Goal: Task Accomplishment & Management: Manage account settings

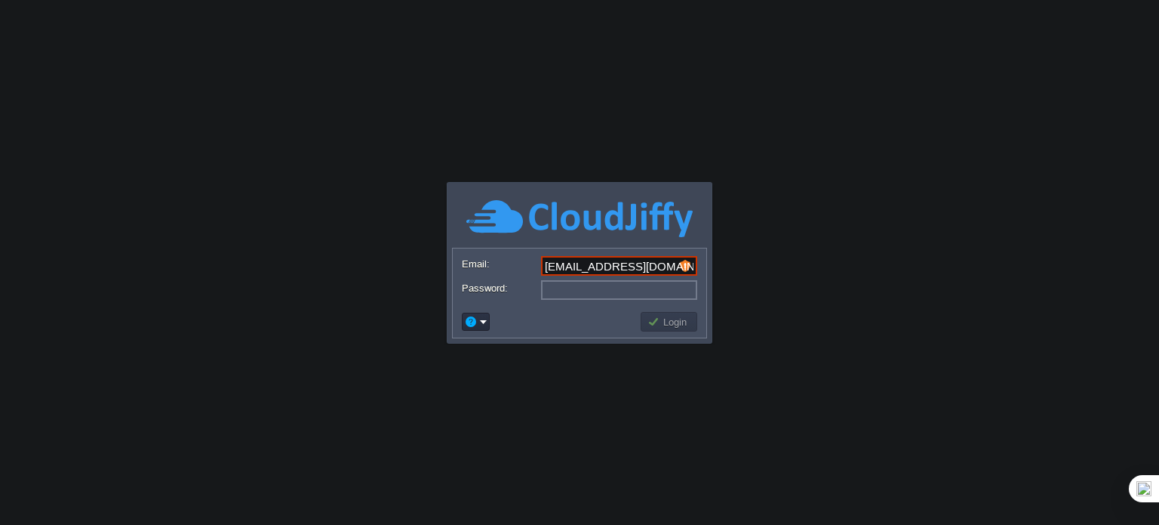
click at [622, 260] on input "[EMAIL_ADDRESS][DOMAIN_NAME]" at bounding box center [619, 266] width 156 height 20
click at [767, 139] on body "Application Platform v.8.10.2 Required Field Email: [EMAIL_ADDRESS][DOMAIN_NAME…" at bounding box center [579, 262] width 1159 height 525
click at [654, 262] on input "[EMAIL_ADDRESS][DOMAIN_NAME]" at bounding box center [619, 266] width 156 height 20
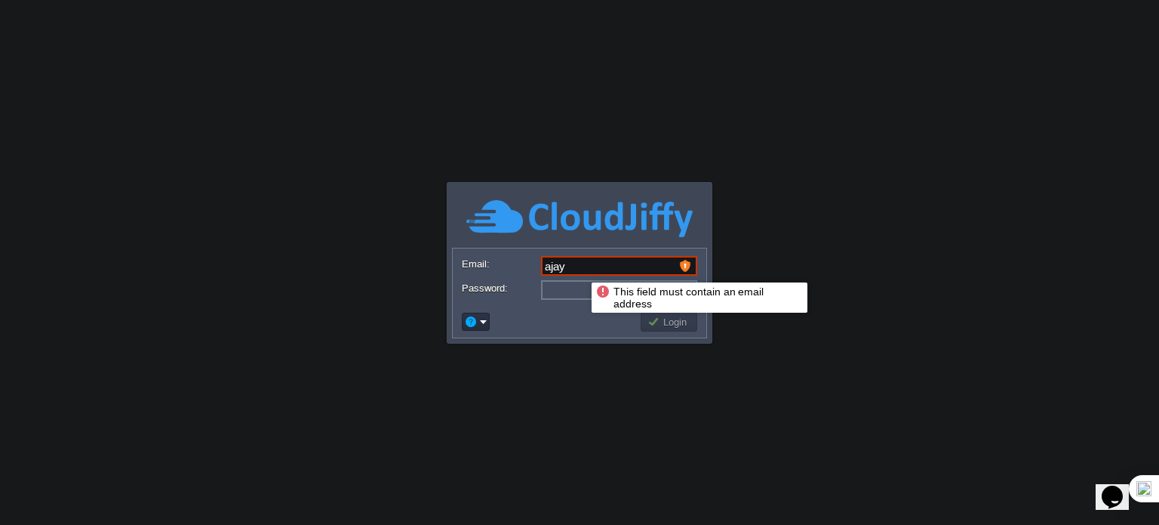
drag, startPoint x: 564, startPoint y: 269, endPoint x: 511, endPoint y: 270, distance: 52.9
click at [511, 270] on div "Email: ajay" at bounding box center [579, 266] width 235 height 21
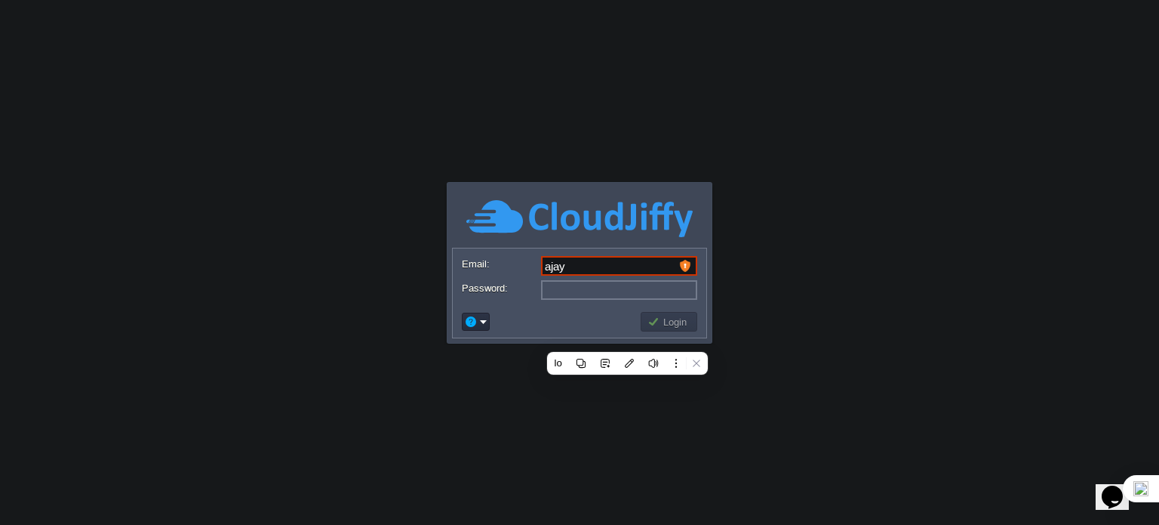
click at [587, 265] on input "ajay" at bounding box center [619, 266] width 156 height 20
type input "[EMAIL_ADDRESS][DOMAIN_NAME]"
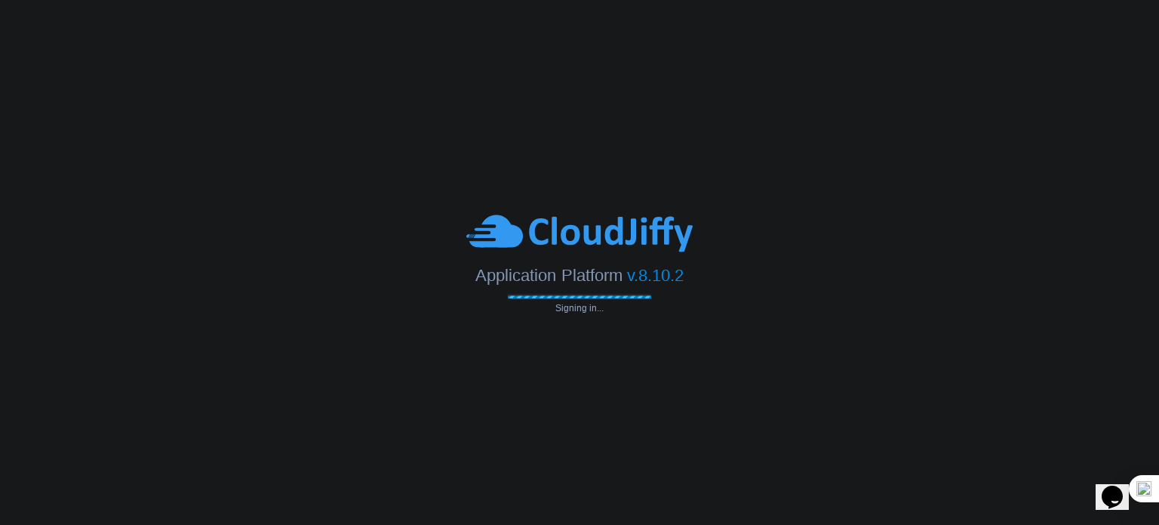
click at [673, 319] on body "Application Platform v.8.10.2 Signing in... This field must contain an email ad…" at bounding box center [579, 262] width 1159 height 525
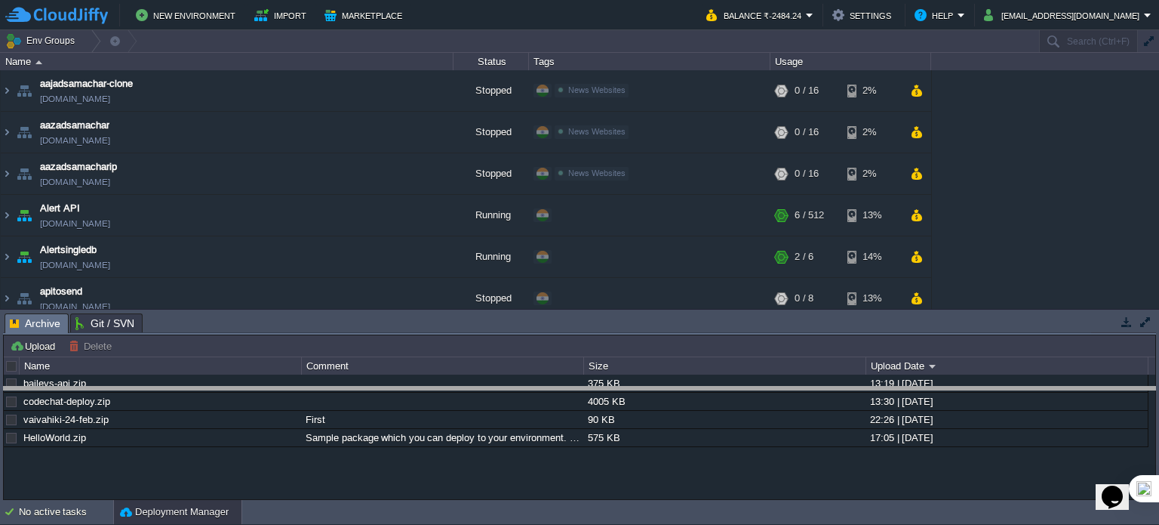
drag, startPoint x: 445, startPoint y: 325, endPoint x: 429, endPoint y: 402, distance: 78.0
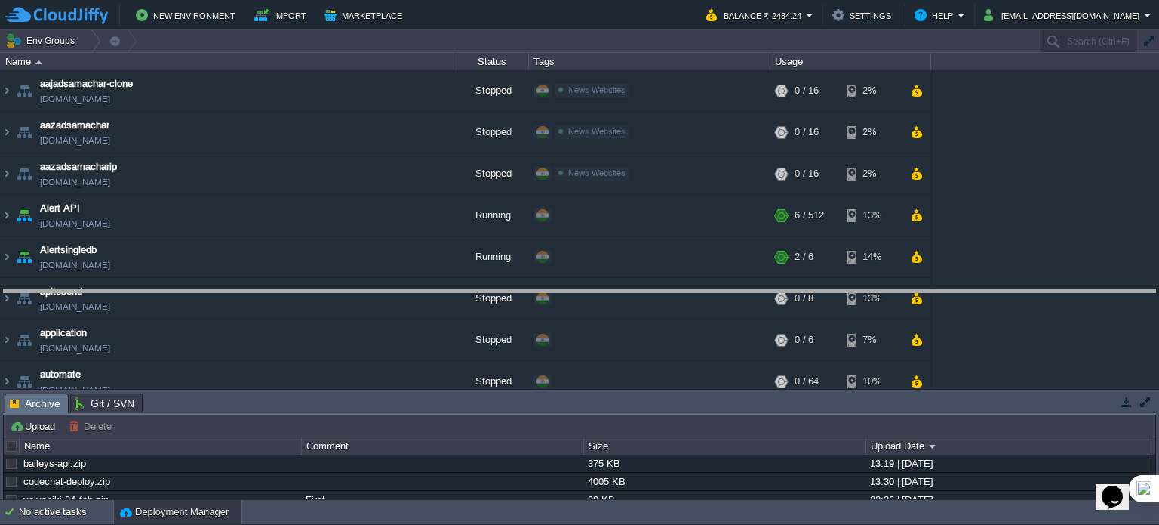
drag, startPoint x: 806, startPoint y: 413, endPoint x: 826, endPoint y: 302, distance: 112.8
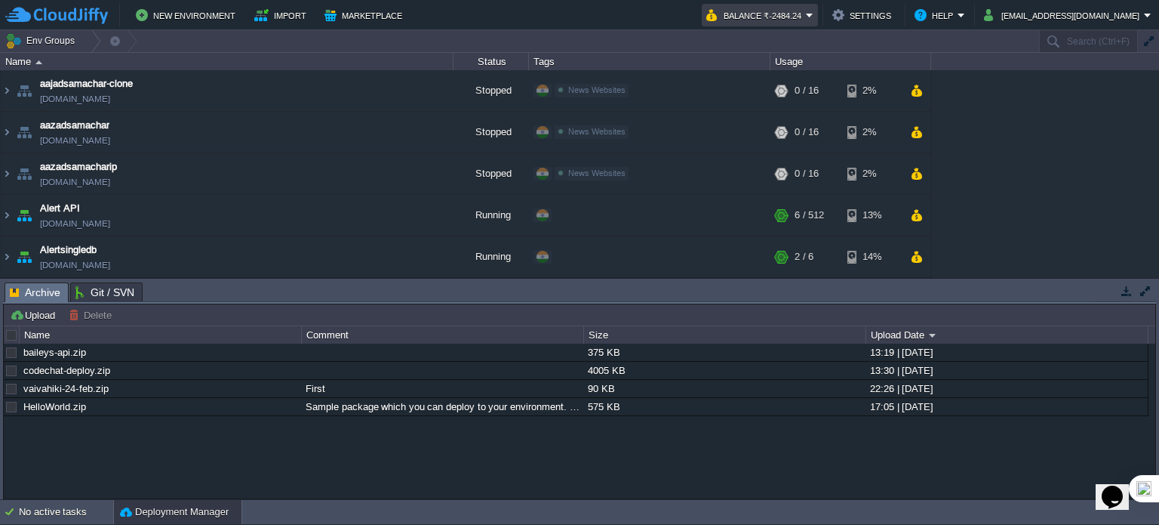
click at [806, 14] on button "Balance ₹-2484.24" at bounding box center [756, 15] width 100 height 18
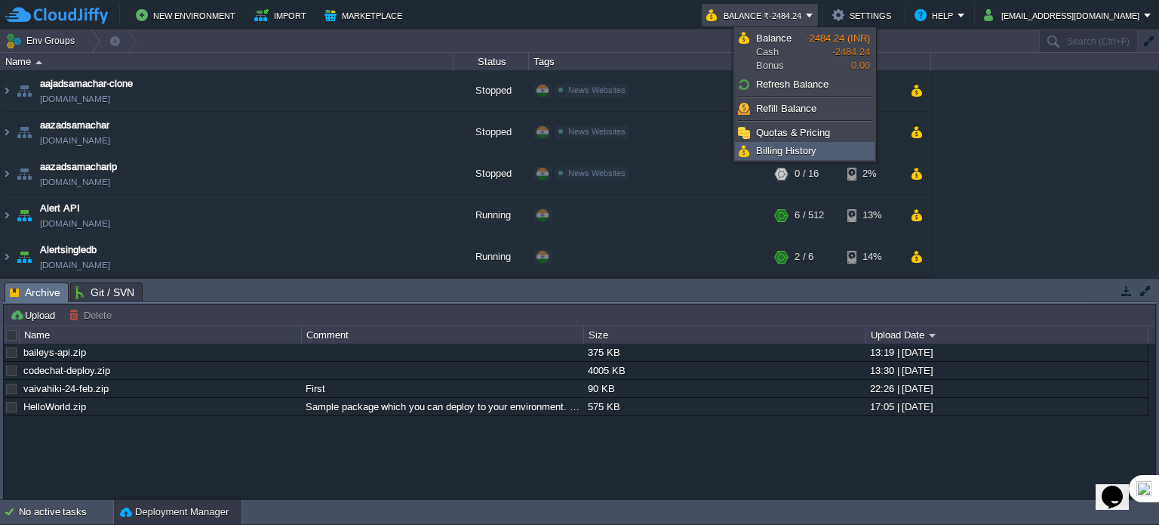
click at [810, 147] on span "Billing History" at bounding box center [786, 150] width 60 height 11
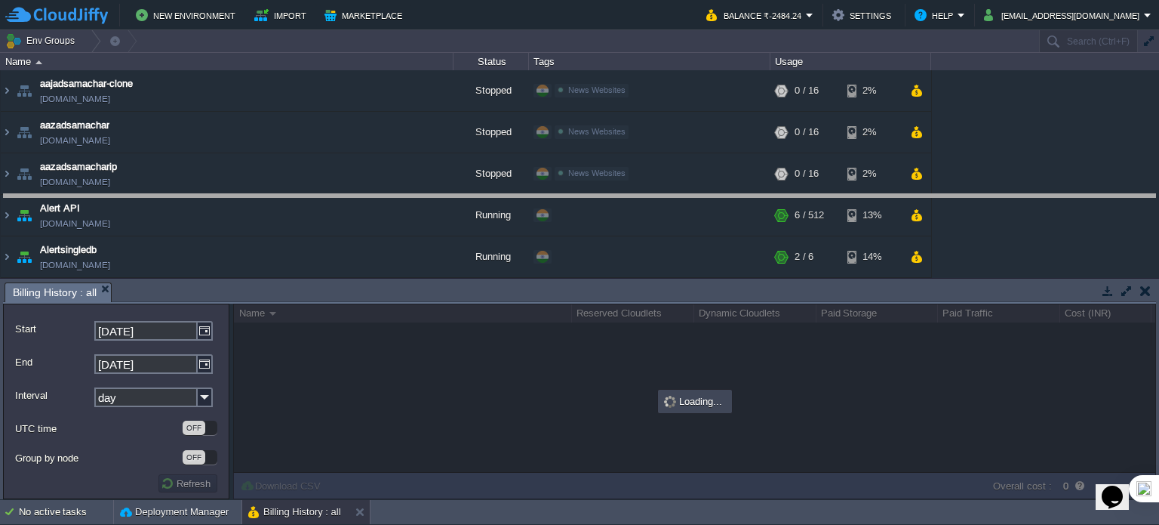
drag, startPoint x: 786, startPoint y: 292, endPoint x: 793, endPoint y: 204, distance: 88.6
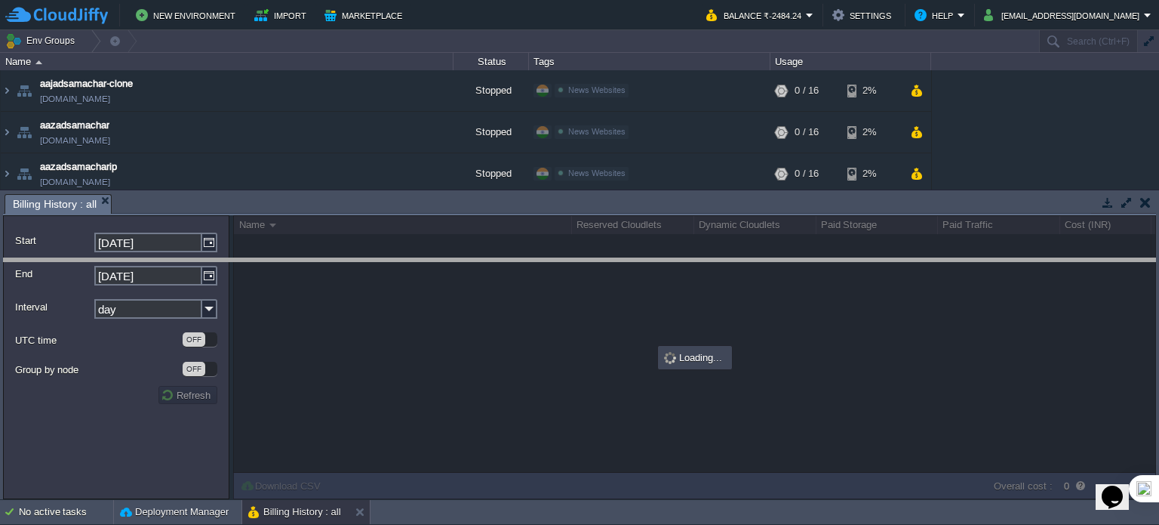
drag, startPoint x: 447, startPoint y: 214, endPoint x: 442, endPoint y: 279, distance: 64.4
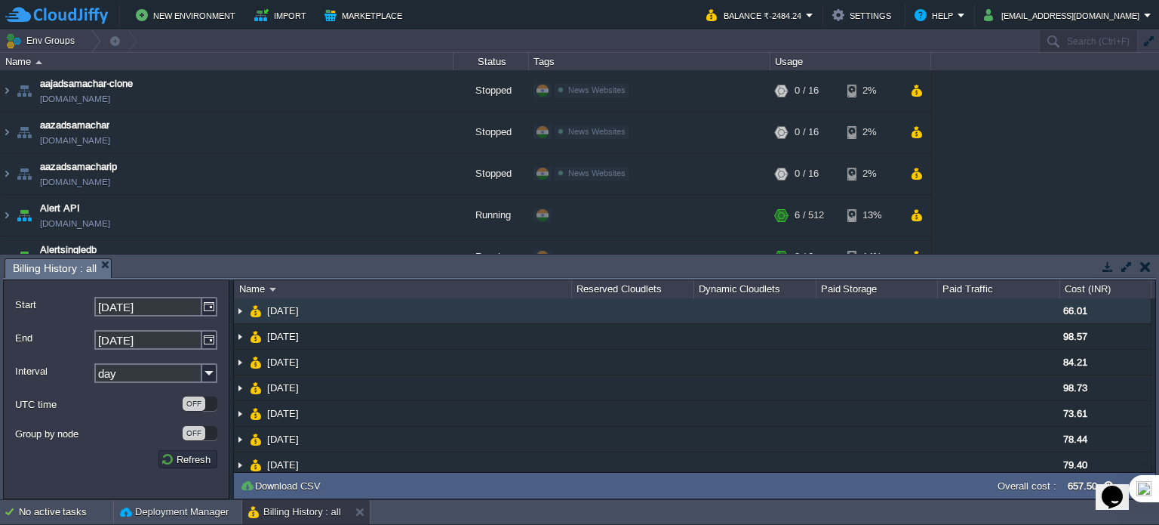
click at [242, 312] on img at bounding box center [240, 310] width 12 height 25
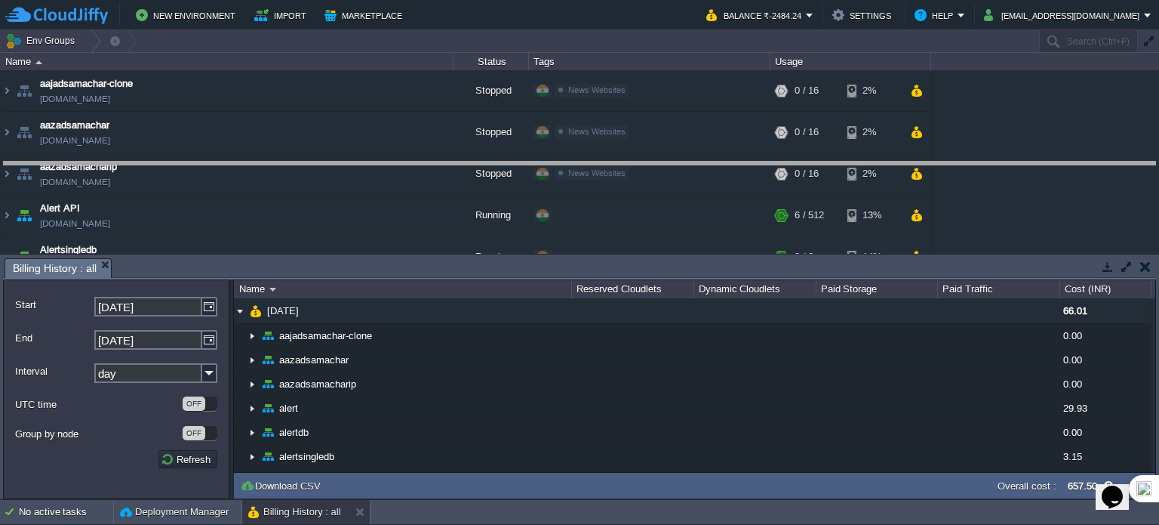
drag, startPoint x: 454, startPoint y: 278, endPoint x: 488, endPoint y: 159, distance: 123.8
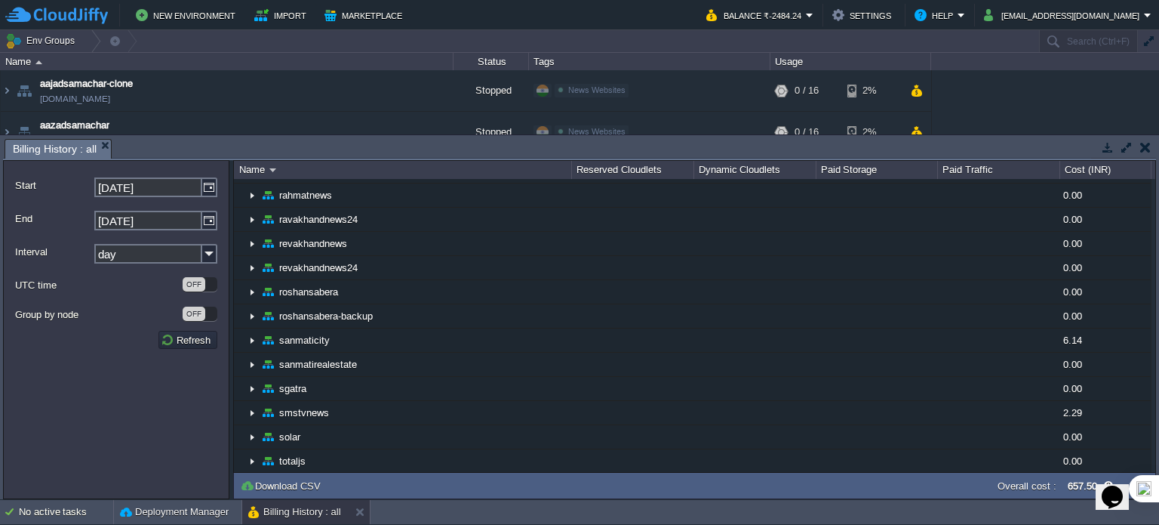
scroll to position [1812, 0]
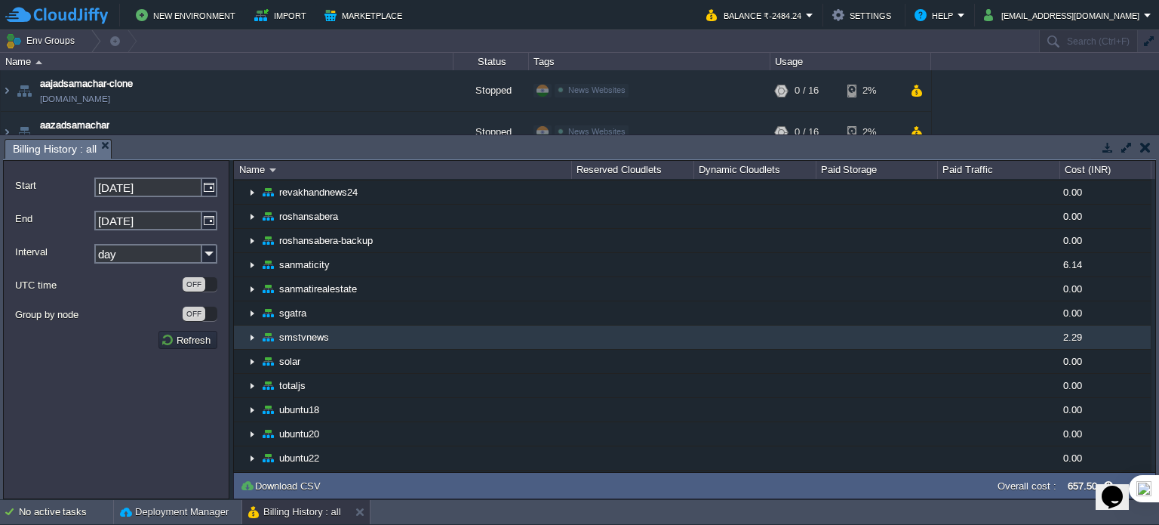
click at [251, 327] on img at bounding box center [252, 336] width 12 height 23
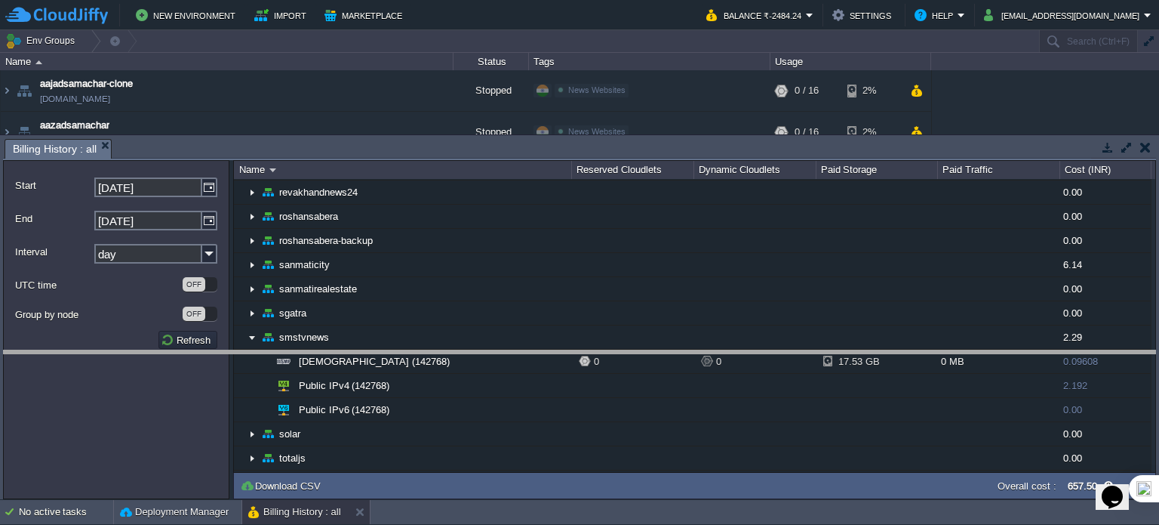
drag, startPoint x: 334, startPoint y: 146, endPoint x: 344, endPoint y: 380, distance: 235.0
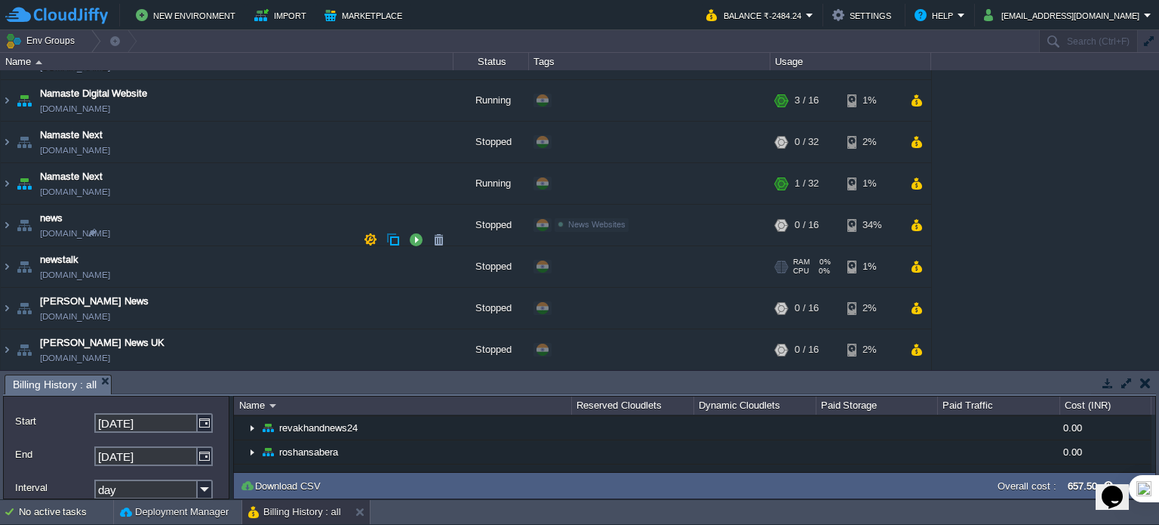
scroll to position [2113, 0]
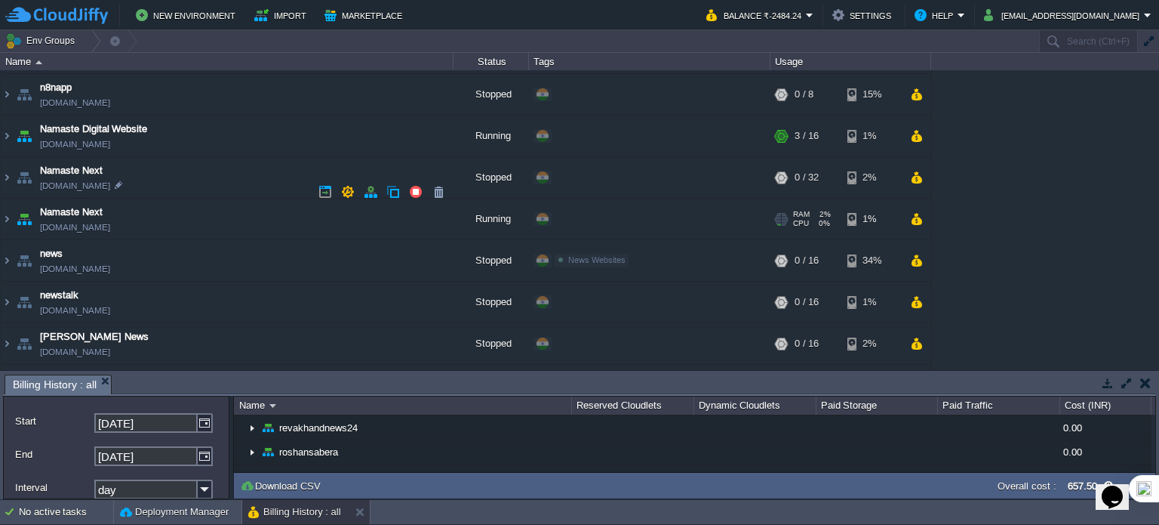
click at [99, 220] on link "[DOMAIN_NAME]" at bounding box center [75, 227] width 70 height 15
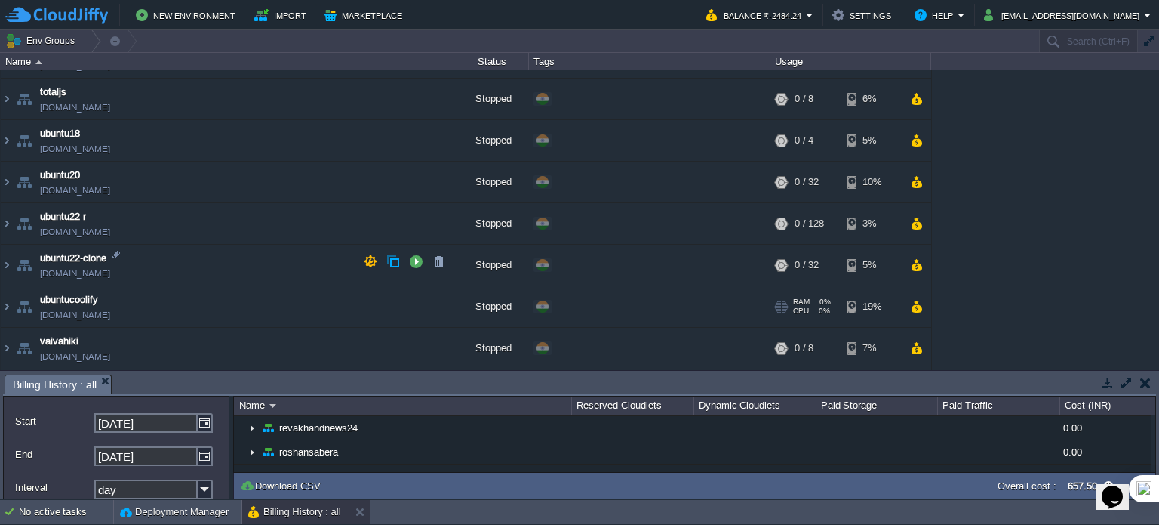
scroll to position [3281, 0]
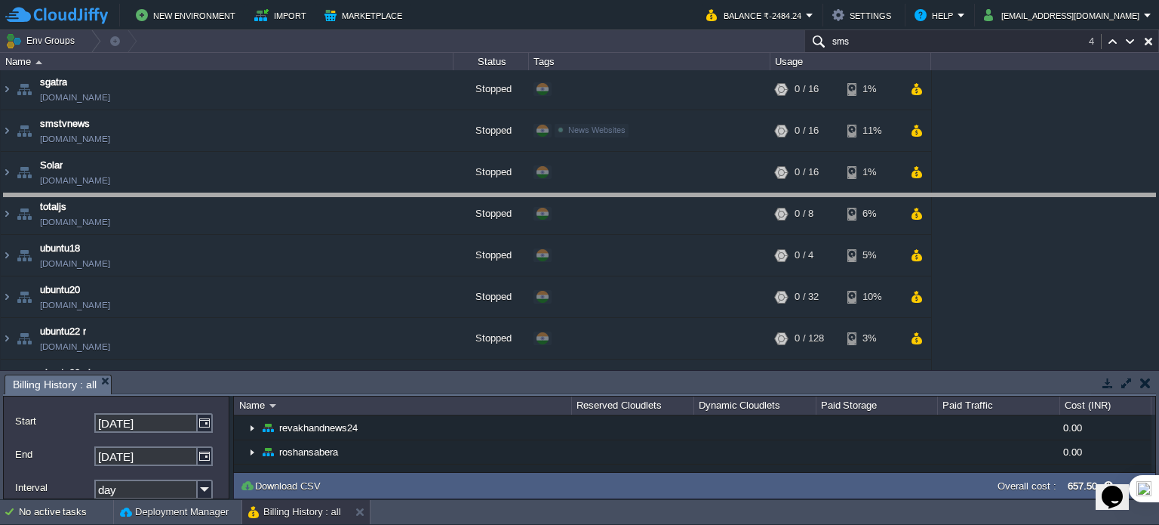
drag, startPoint x: 660, startPoint y: 388, endPoint x: 658, endPoint y: 207, distance: 181.2
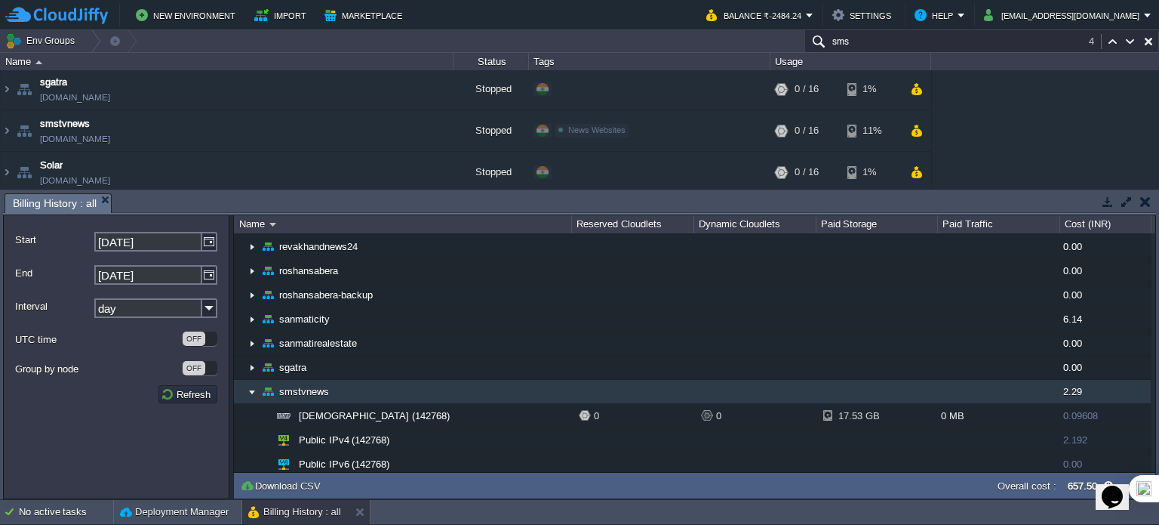
type input "sms"
click at [248, 383] on img at bounding box center [252, 391] width 12 height 23
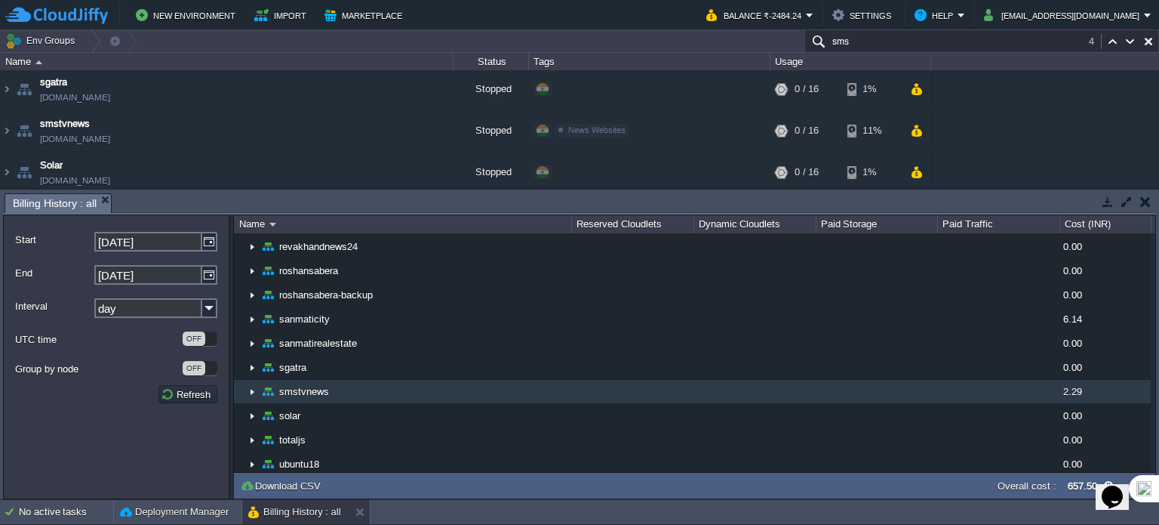
click at [253, 380] on img at bounding box center [252, 391] width 12 height 23
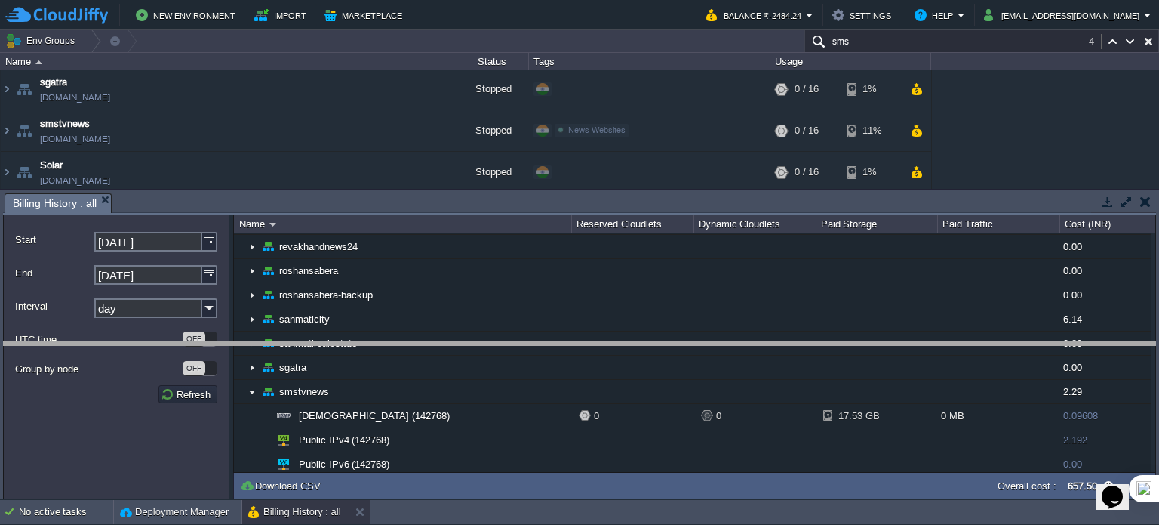
drag, startPoint x: 383, startPoint y: 196, endPoint x: 374, endPoint y: 356, distance: 159.5
click at [377, 357] on body "New Environment Import Marketplace Bonus ₹0.00 Upgrade Account Balance ₹-2484.2…" at bounding box center [579, 262] width 1159 height 525
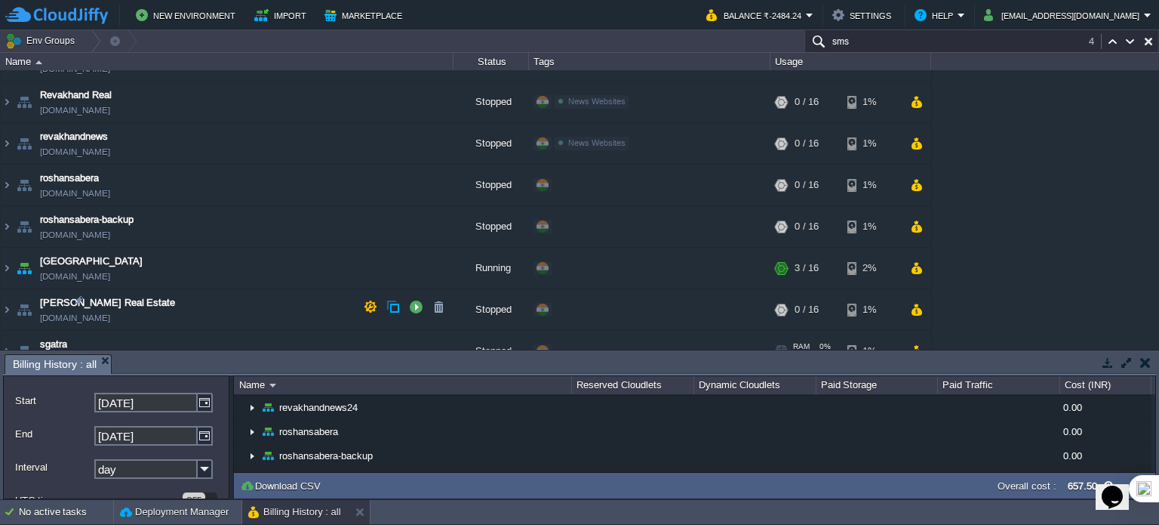
scroll to position [3095, 0]
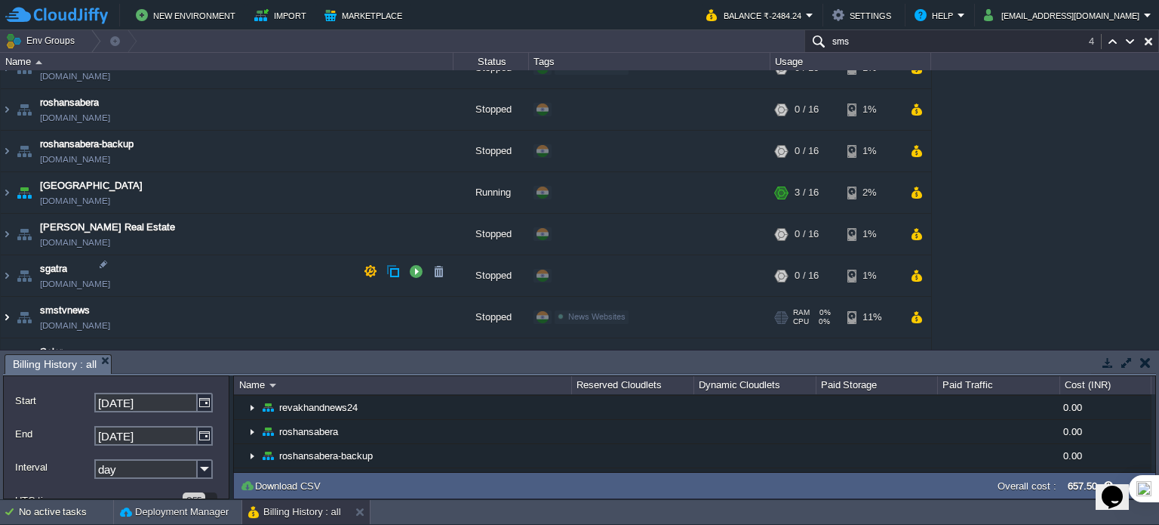
click at [8, 297] on img at bounding box center [7, 317] width 12 height 41
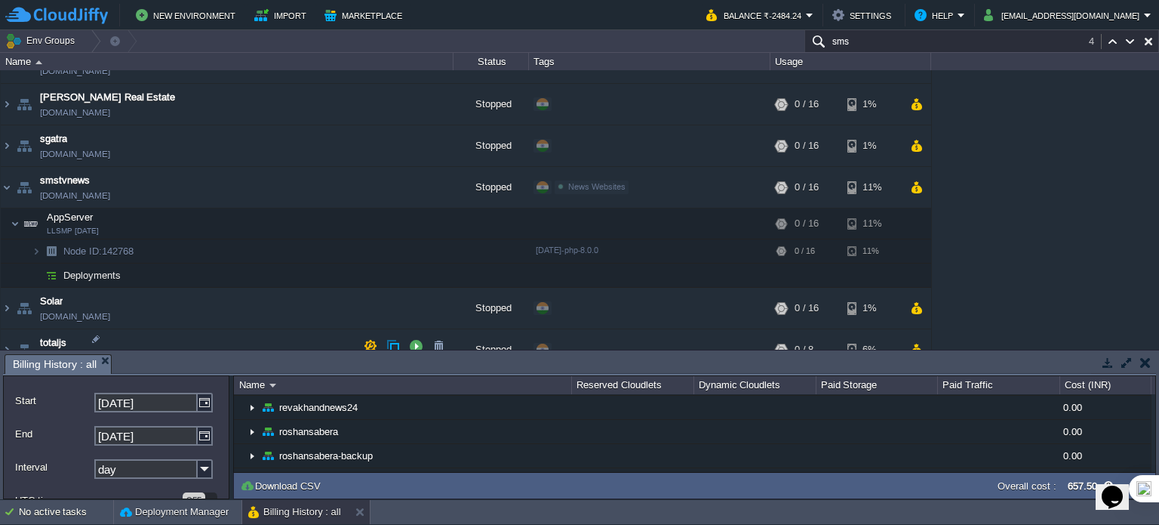
scroll to position [3246, 0]
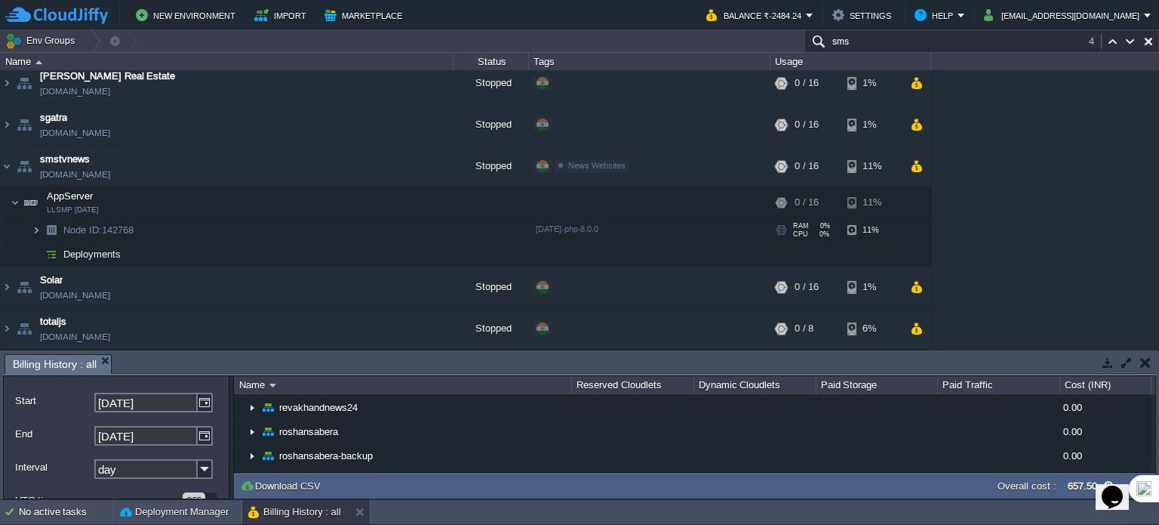
click at [39, 218] on img at bounding box center [36, 229] width 9 height 23
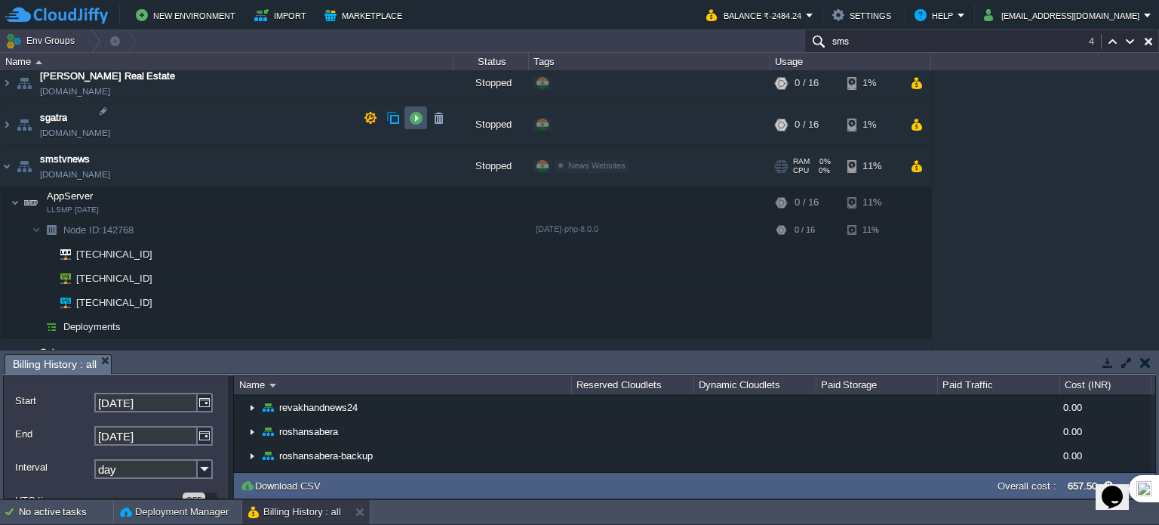
click at [417, 114] on button "button" at bounding box center [416, 118] width 14 height 14
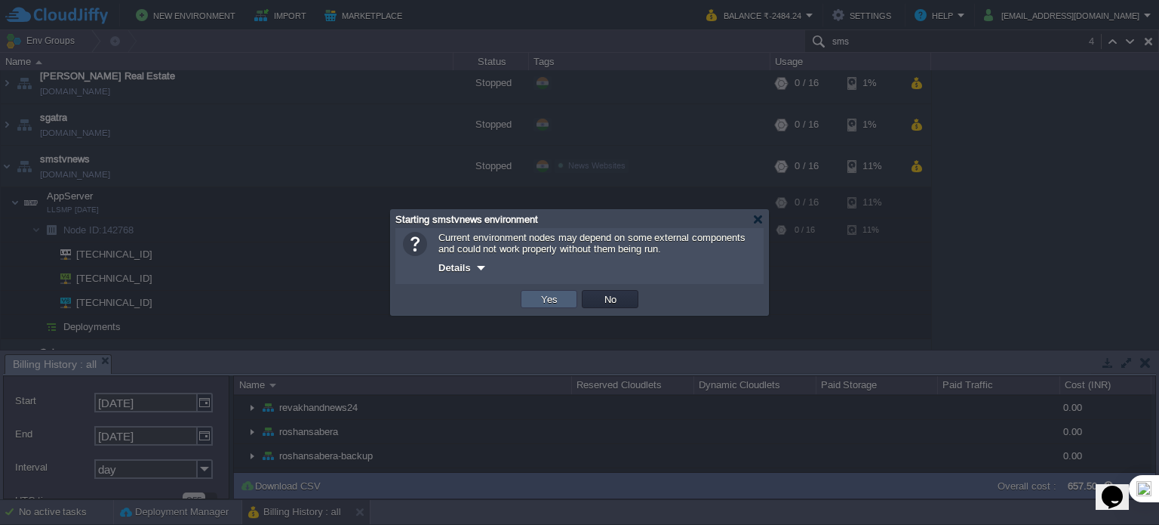
click at [562, 299] on td "Yes" at bounding box center [549, 299] width 57 height 18
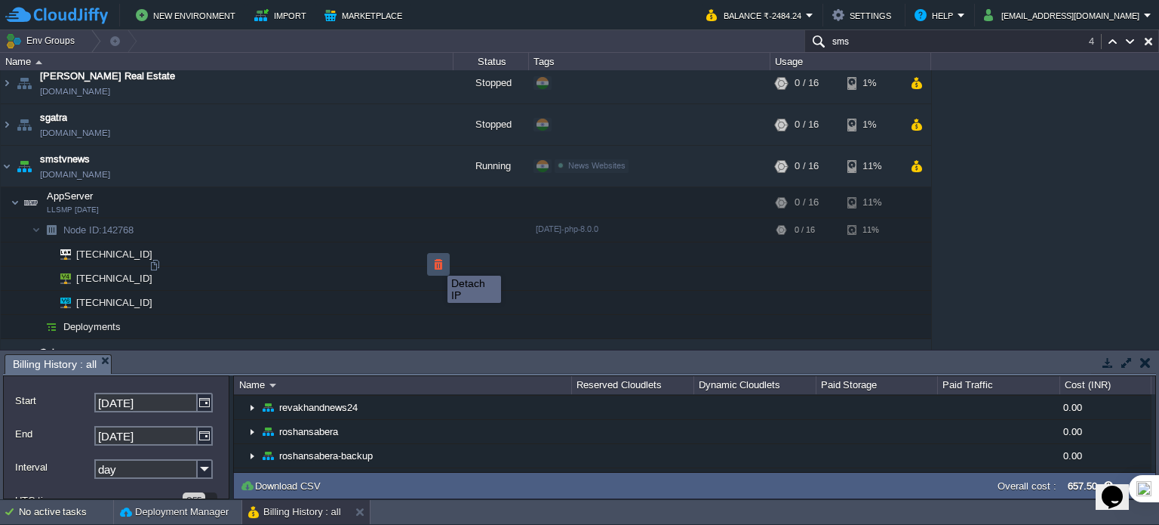
click at [436, 262] on button "button" at bounding box center [439, 264] width 14 height 14
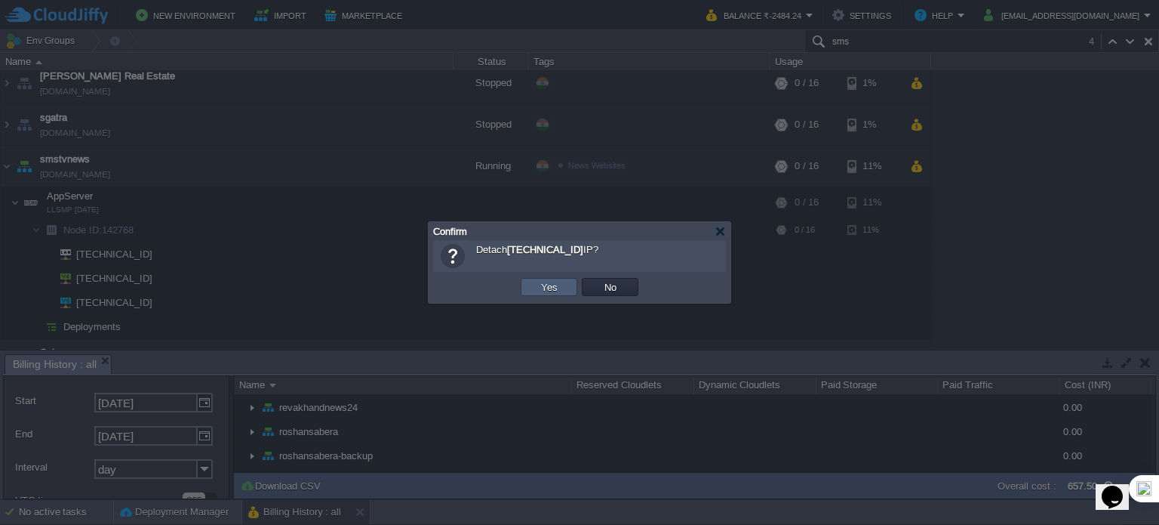
click at [556, 288] on button "Yes" at bounding box center [550, 287] width 26 height 14
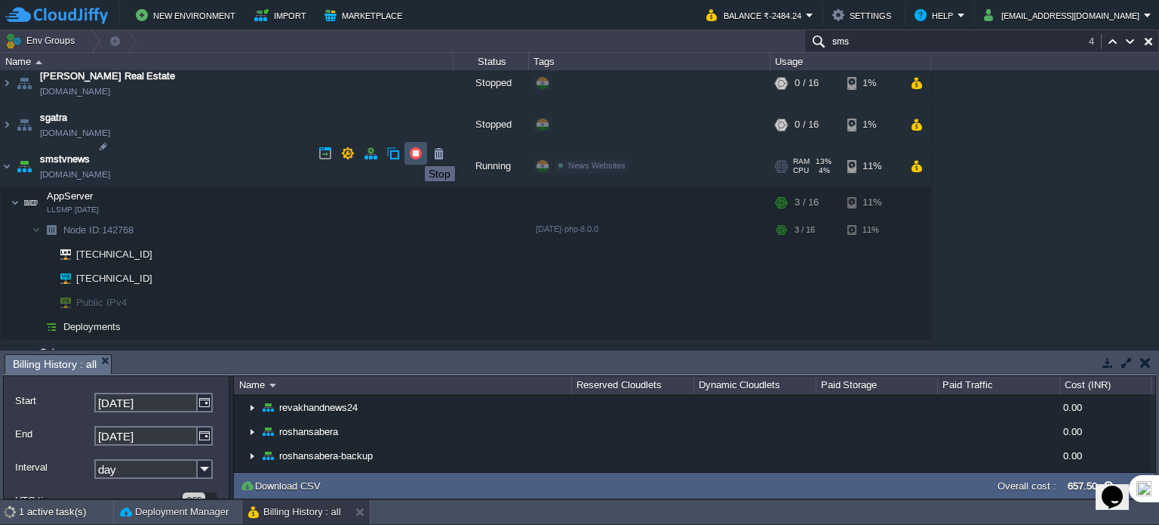
click at [414, 152] on button "button" at bounding box center [416, 153] width 14 height 14
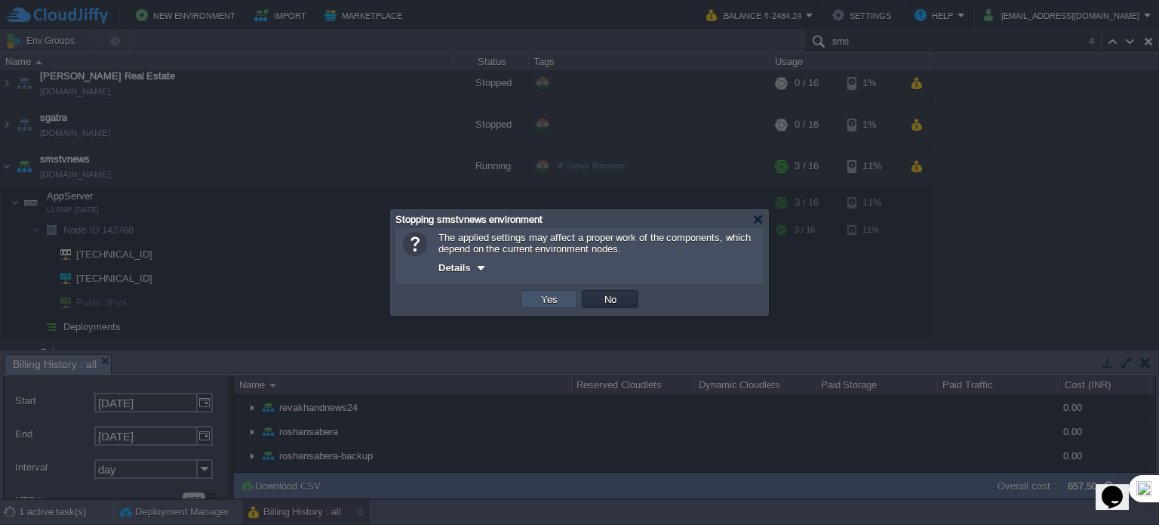
click at [550, 301] on button "Yes" at bounding box center [550, 299] width 26 height 14
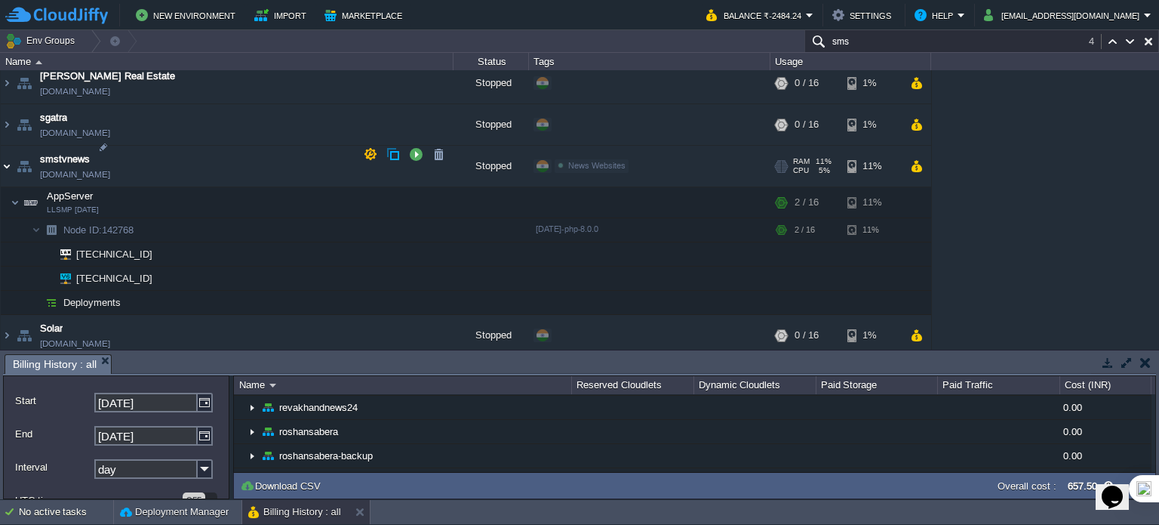
click at [4, 155] on img at bounding box center [7, 166] width 12 height 41
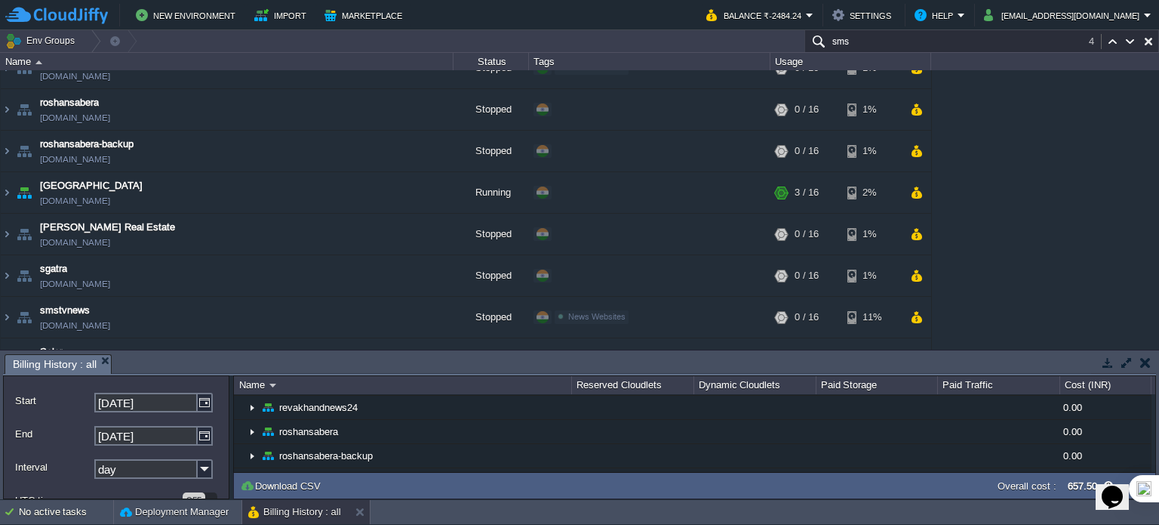
scroll to position [3397, 0]
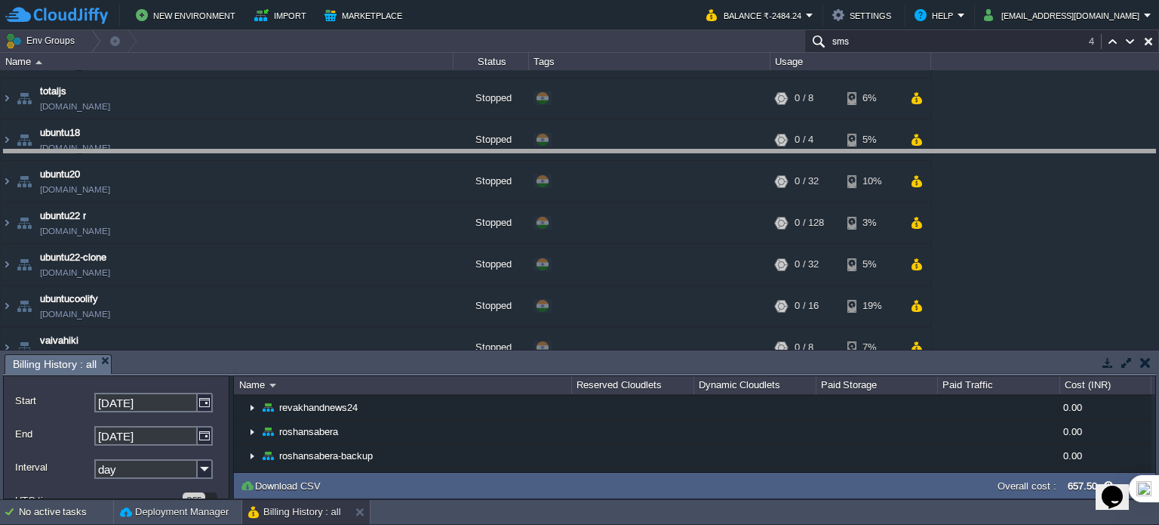
drag, startPoint x: 596, startPoint y: 360, endPoint x: 605, endPoint y: 155, distance: 204.7
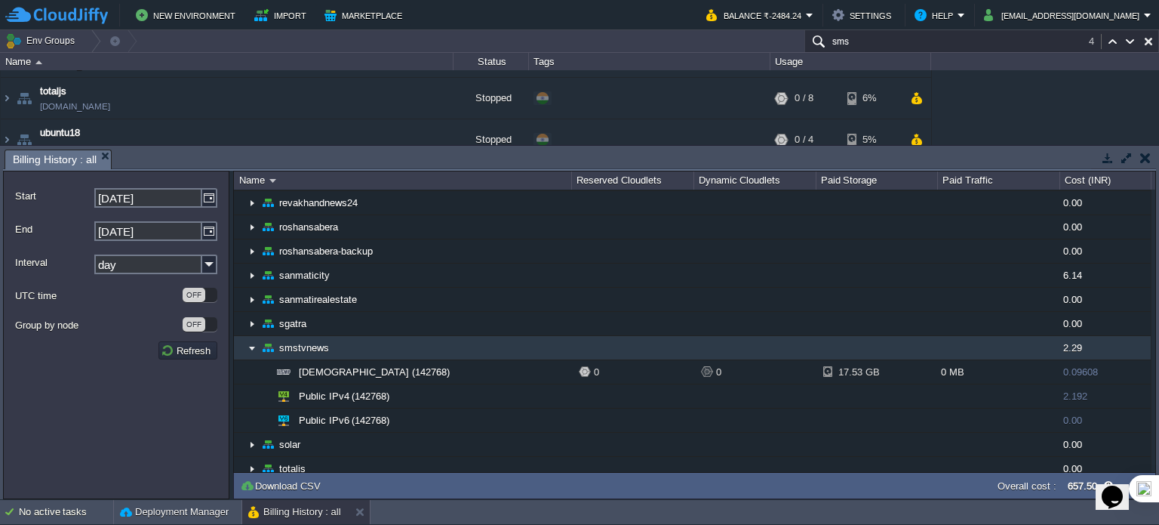
click at [250, 336] on img at bounding box center [252, 347] width 12 height 23
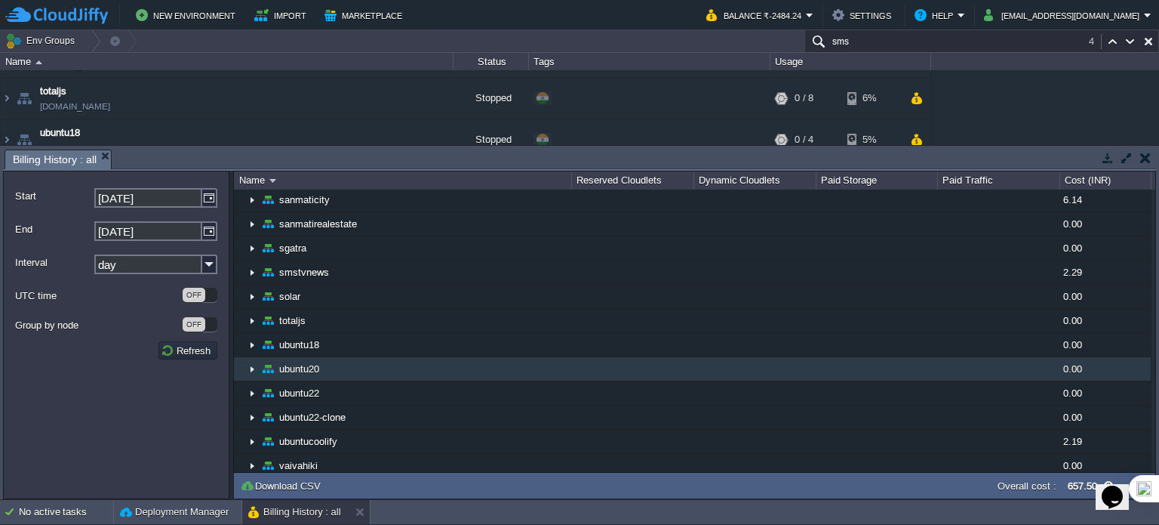
scroll to position [1962, 0]
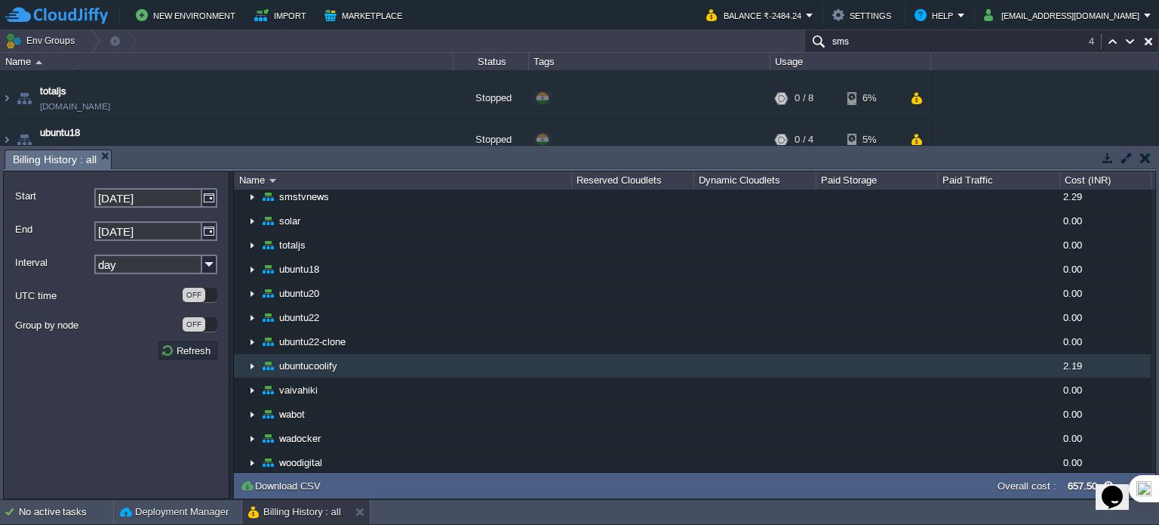
click at [253, 354] on img at bounding box center [252, 365] width 12 height 23
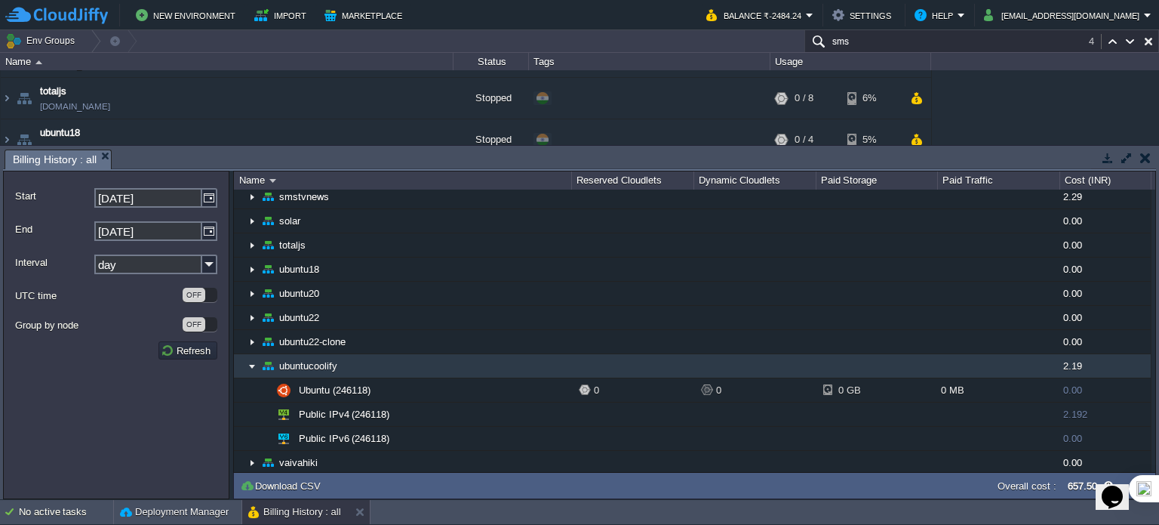
click at [253, 354] on img at bounding box center [252, 365] width 12 height 23
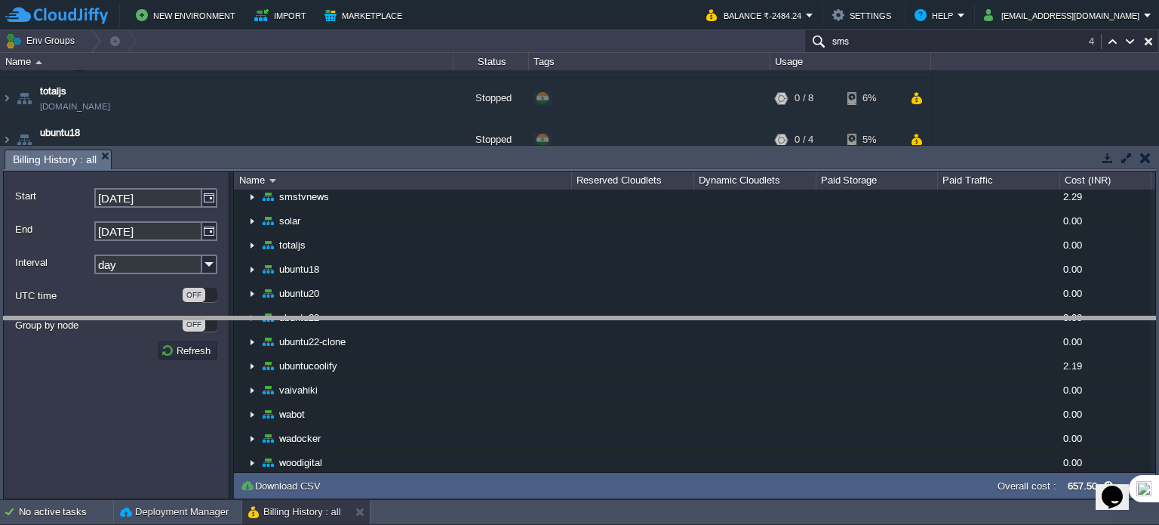
drag, startPoint x: 531, startPoint y: 159, endPoint x: 528, endPoint y: 328, distance: 168.3
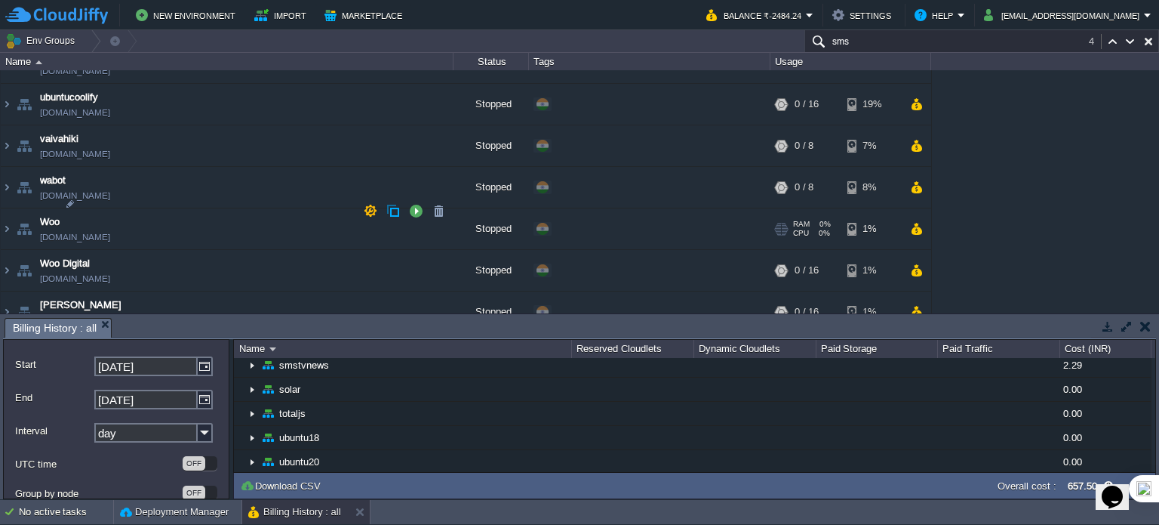
scroll to position [3596, 0]
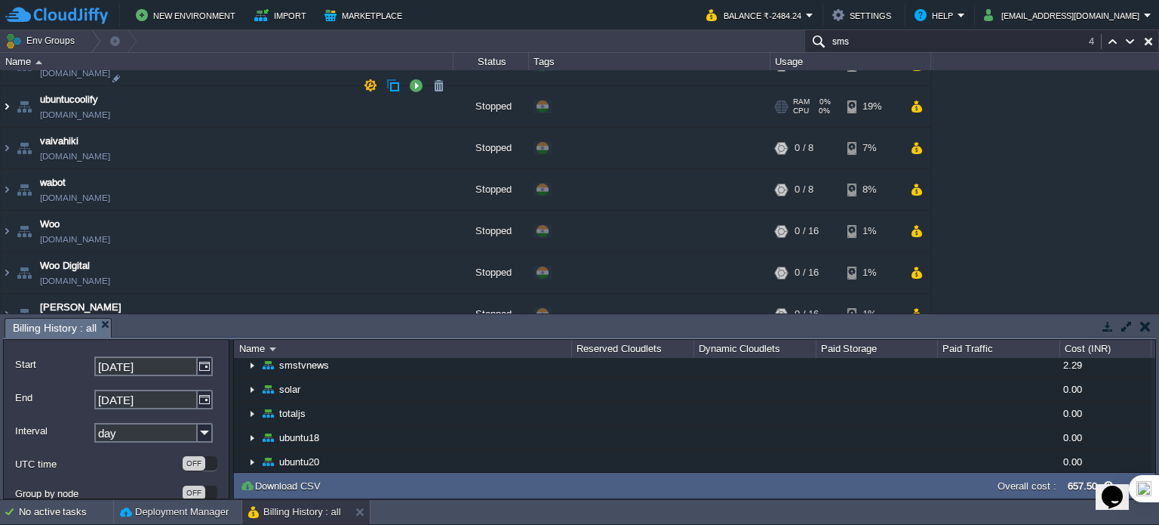
click at [4, 86] on img at bounding box center [7, 106] width 12 height 41
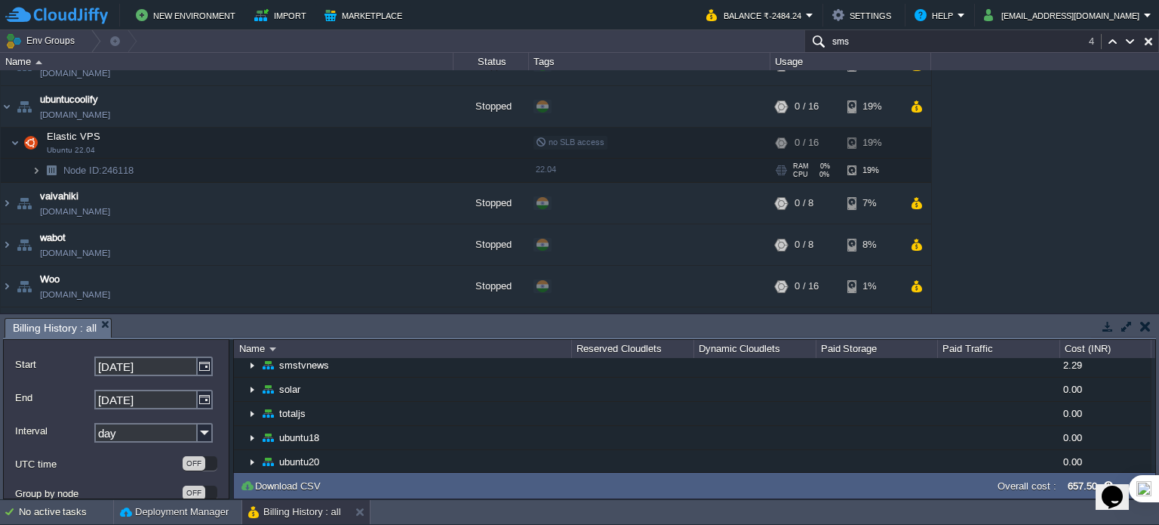
click at [33, 159] on img at bounding box center [36, 170] width 9 height 23
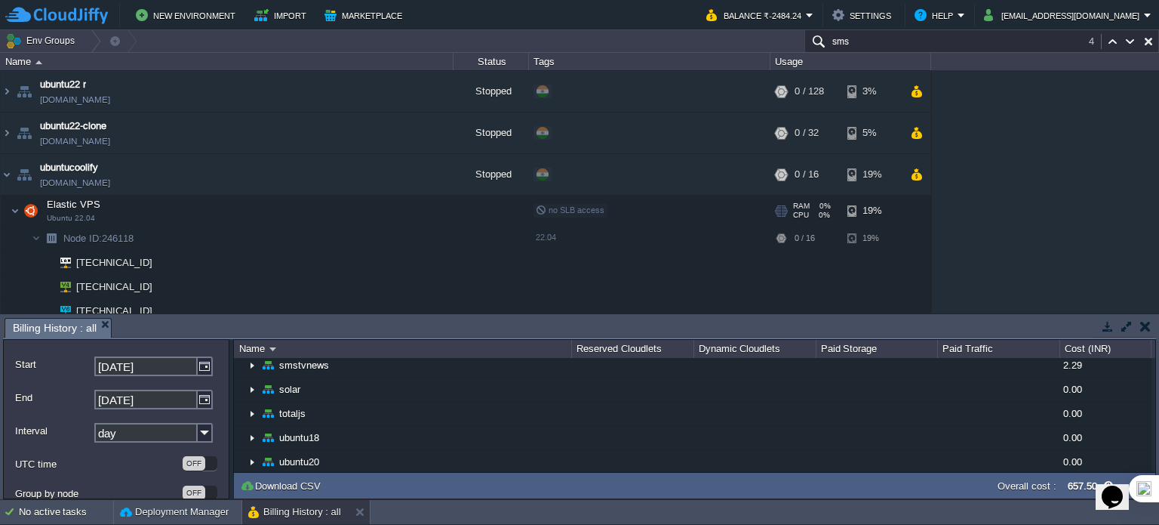
scroll to position [3520, 0]
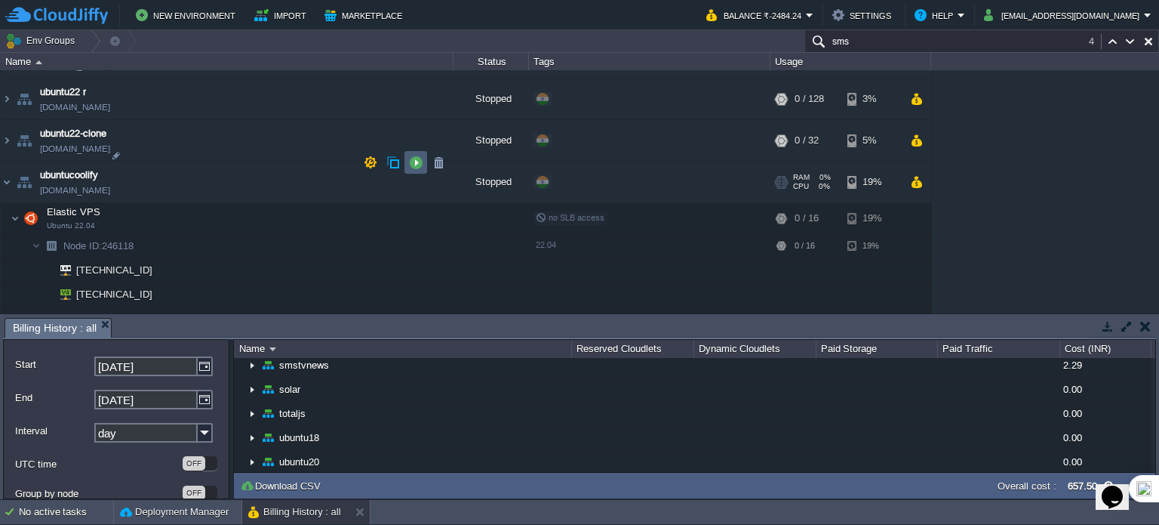
click at [414, 162] on button "button" at bounding box center [416, 162] width 14 height 14
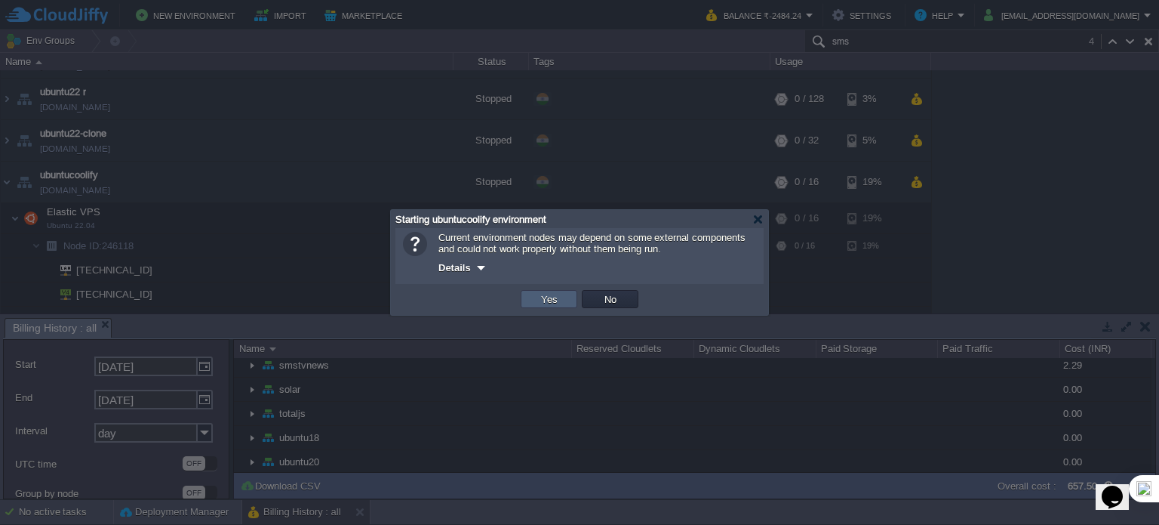
click at [566, 303] on td "Yes" at bounding box center [549, 299] width 57 height 18
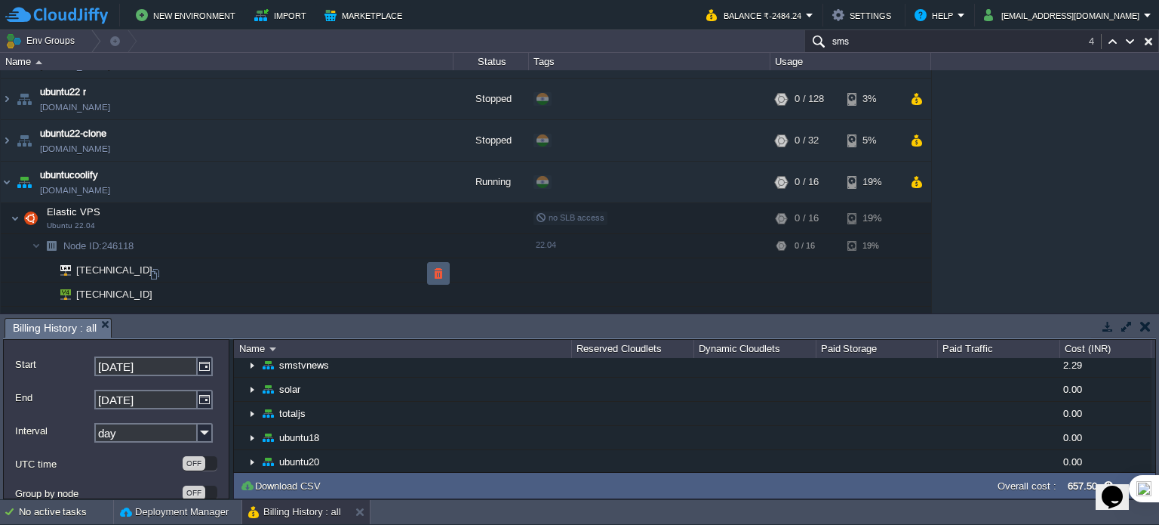
click at [434, 273] on button "button" at bounding box center [439, 273] width 14 height 14
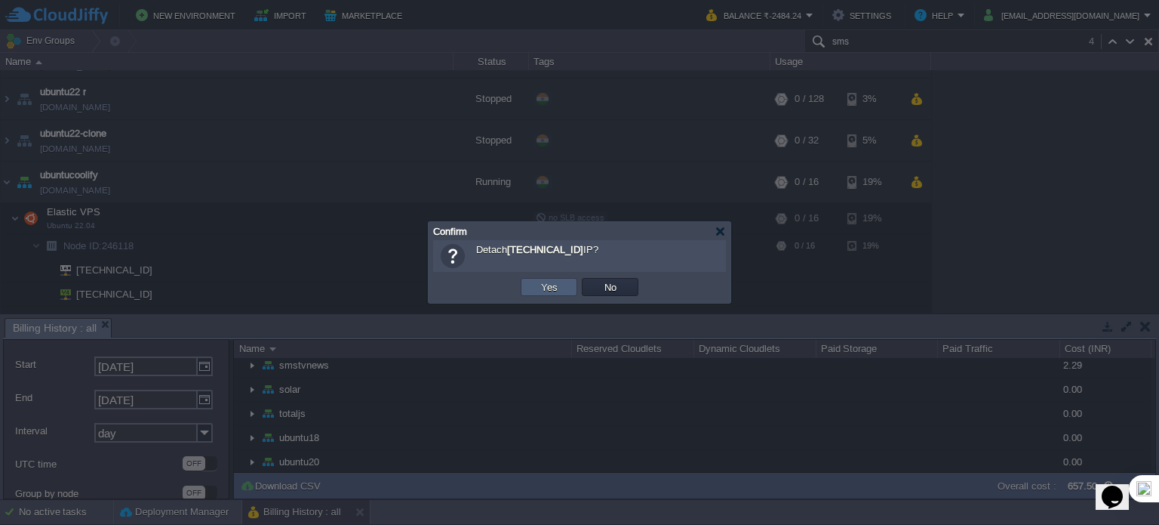
click at [556, 289] on button "Yes" at bounding box center [550, 287] width 26 height 14
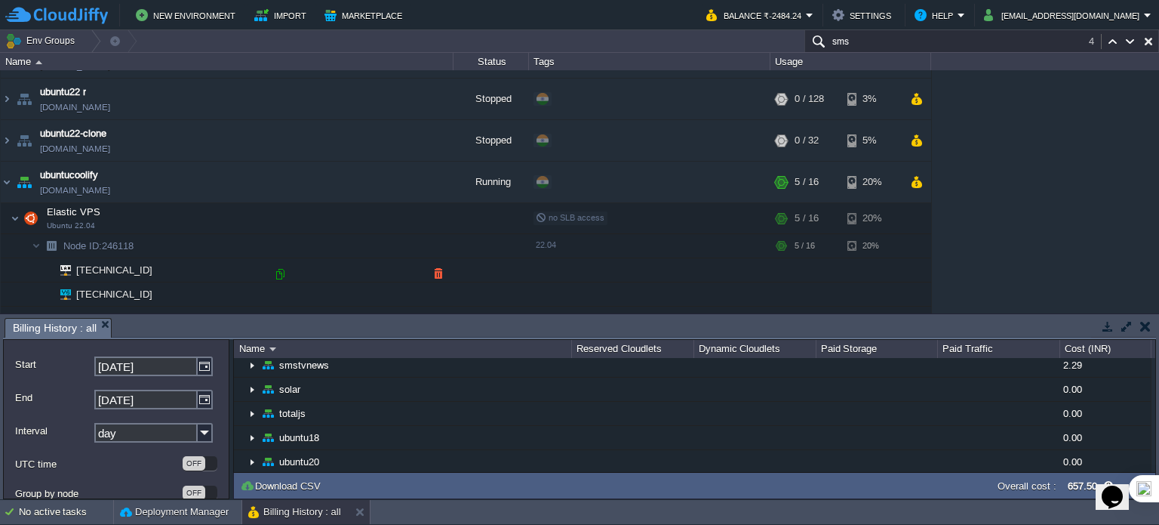
click at [278, 274] on div at bounding box center [280, 274] width 14 height 14
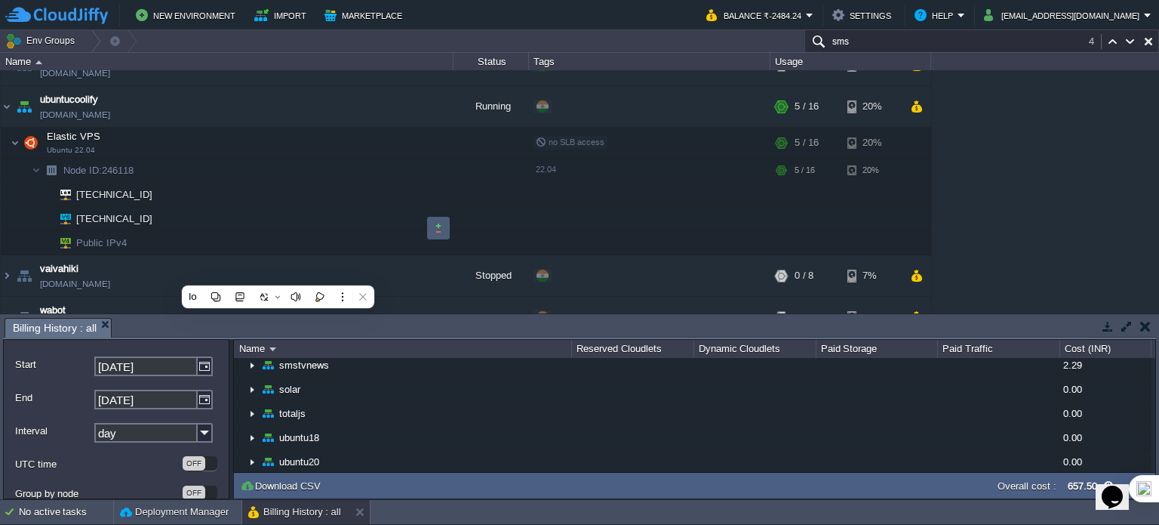
click at [439, 221] on button "button" at bounding box center [439, 228] width 14 height 14
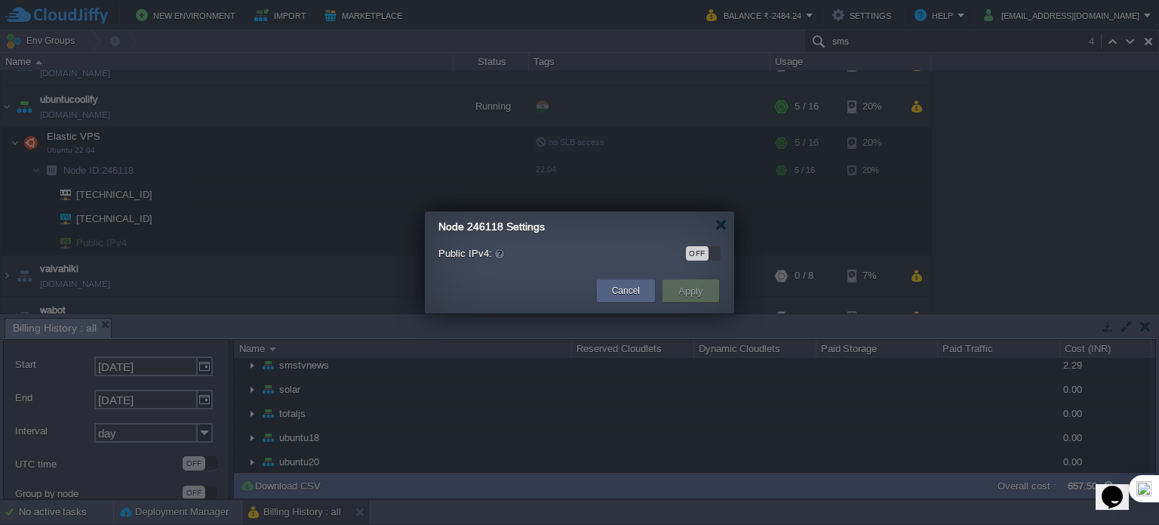
click at [715, 247] on div "OFF" at bounding box center [703, 253] width 35 height 14
click at [699, 292] on button "Apply" at bounding box center [691, 291] width 34 height 18
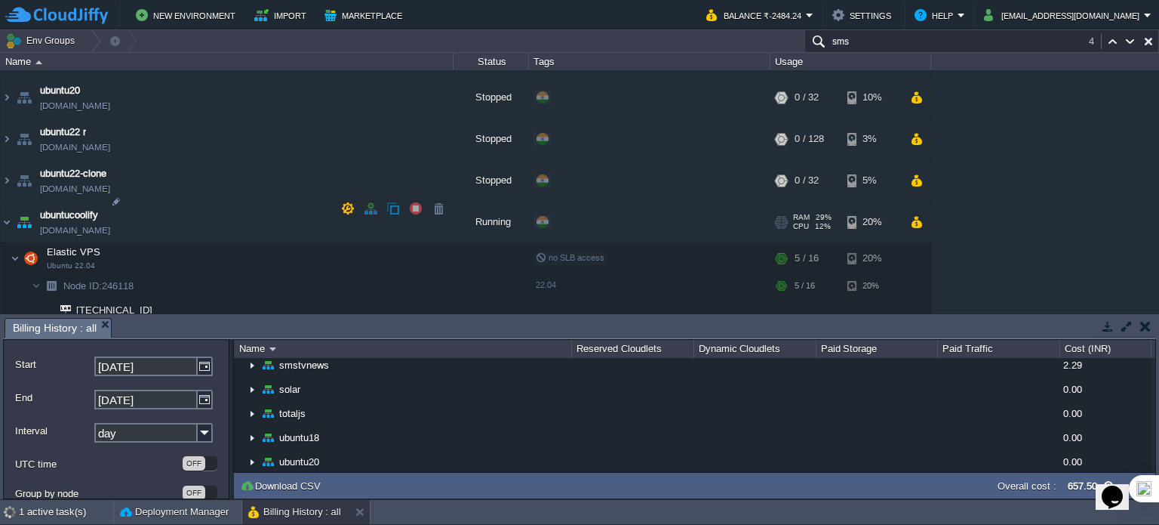
scroll to position [3445, 0]
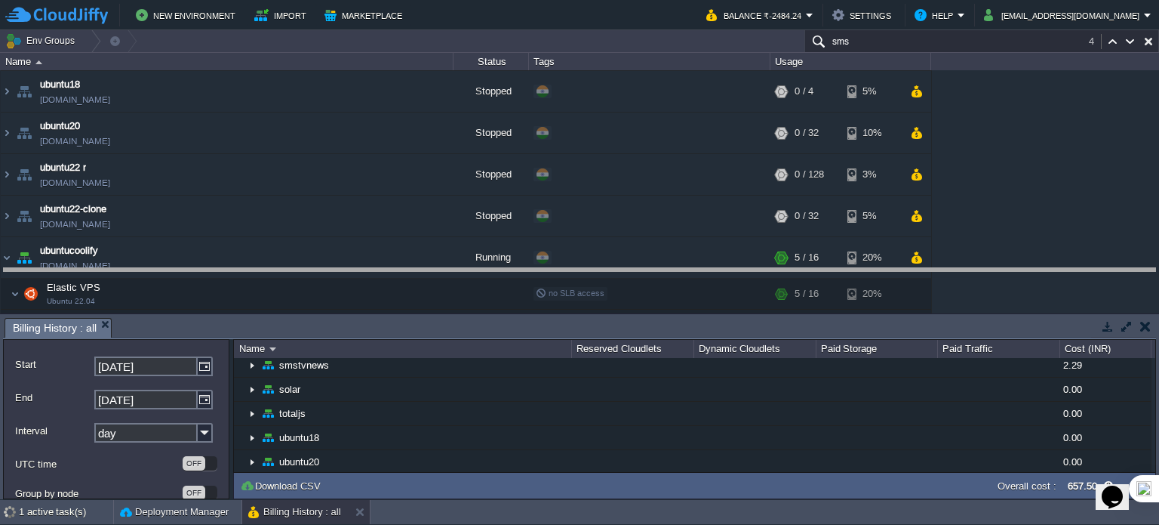
drag, startPoint x: 667, startPoint y: 328, endPoint x: 663, endPoint y: 192, distance: 135.9
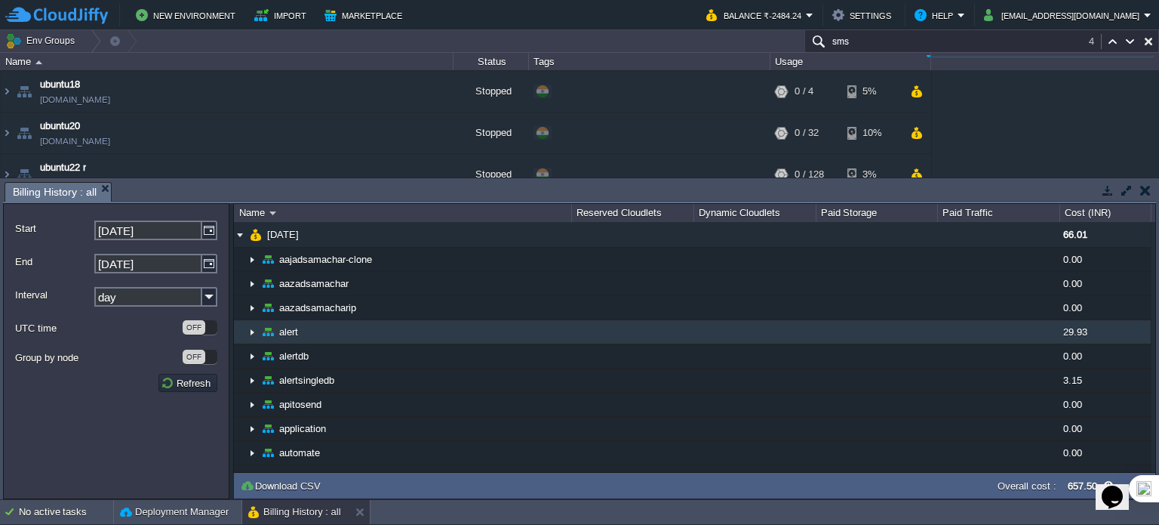
scroll to position [3581, 0]
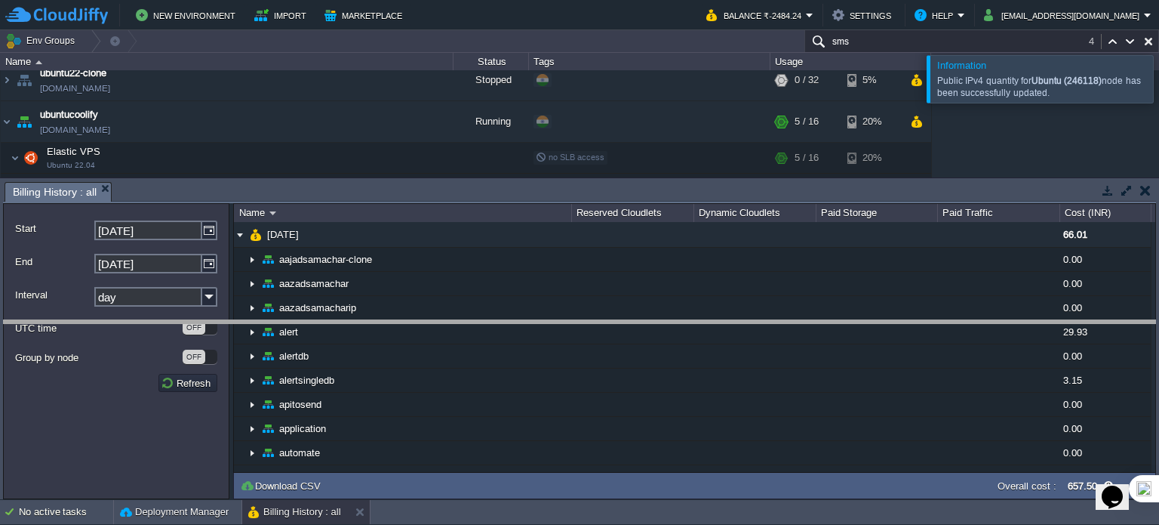
drag, startPoint x: 940, startPoint y: 191, endPoint x: 934, endPoint y: 329, distance: 138.2
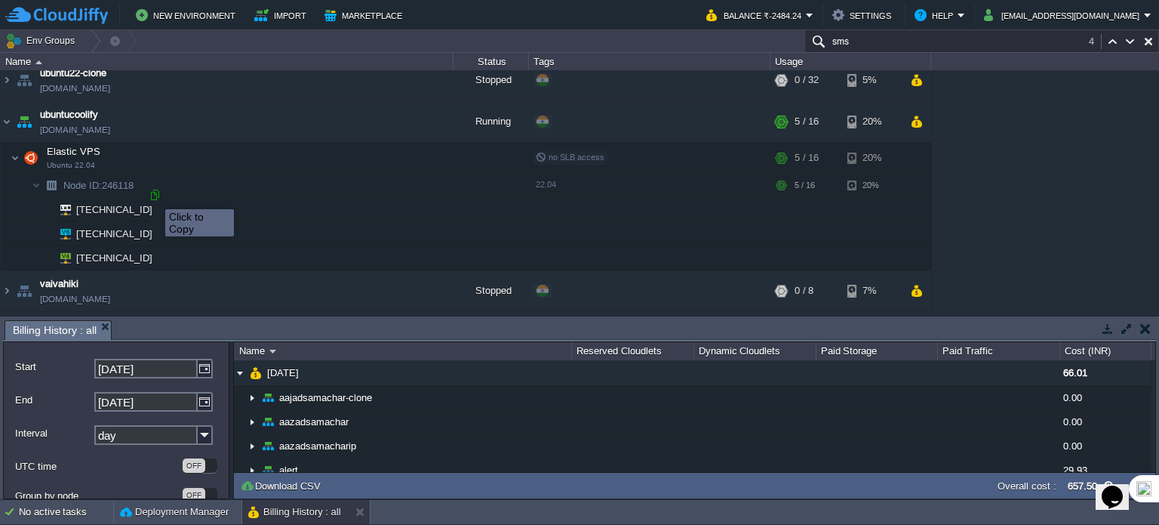
click at [154, 195] on div at bounding box center [155, 195] width 14 height 14
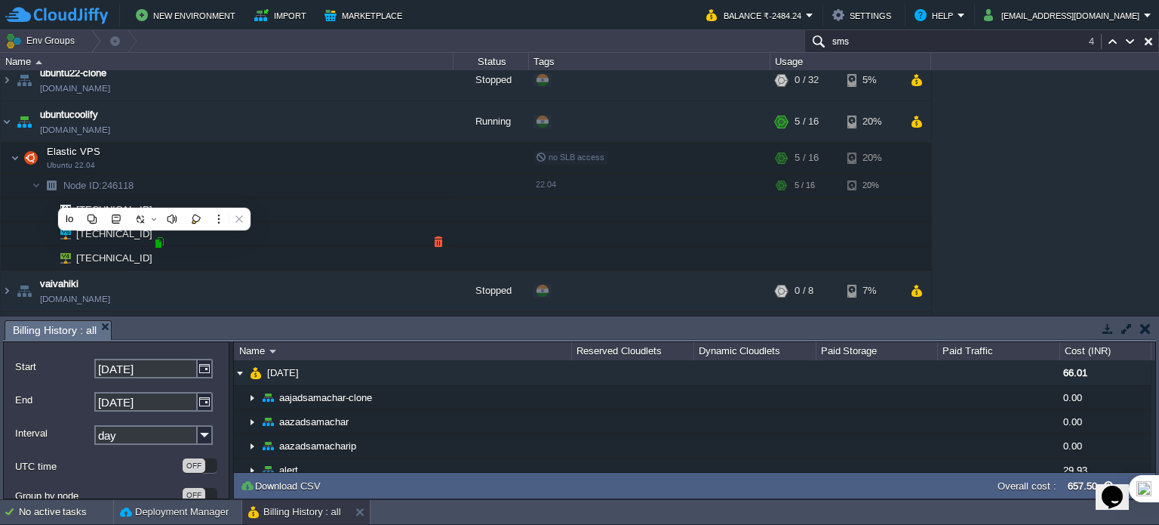
click at [163, 242] on div at bounding box center [159, 242] width 14 height 14
type input "[TECHNICAL_ID]"
